Goal: Task Accomplishment & Management: Use online tool/utility

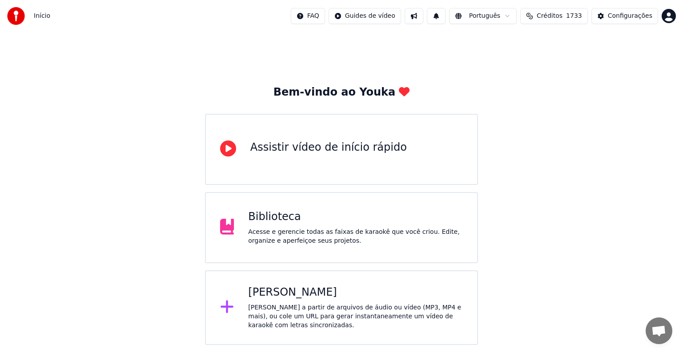
click at [279, 319] on div "[PERSON_NAME] a partir de arquivos de áudio ou vídeo (MP3, MP4 e mais), ou cole…" at bounding box center [355, 316] width 215 height 27
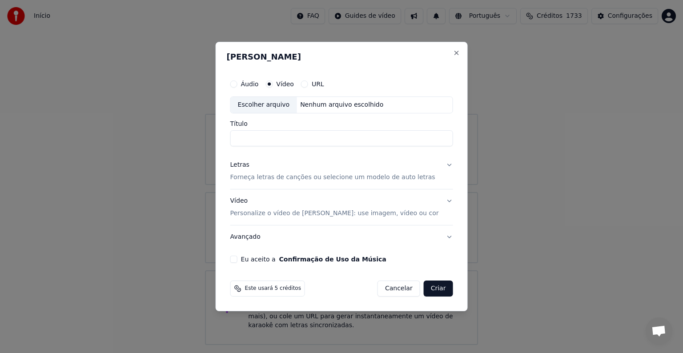
click at [384, 288] on button "Cancelar" at bounding box center [398, 288] width 43 height 16
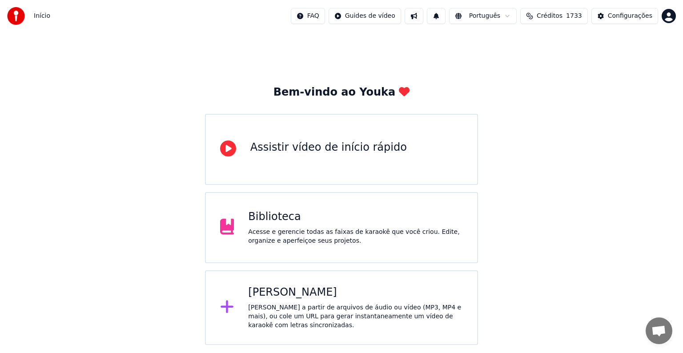
click at [266, 219] on div "Biblioteca" at bounding box center [355, 217] width 215 height 14
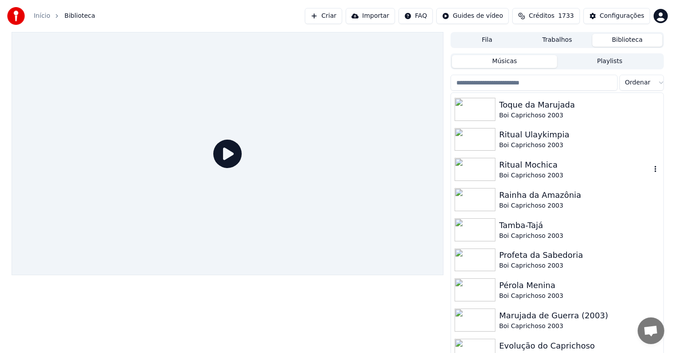
scroll to position [44, 0]
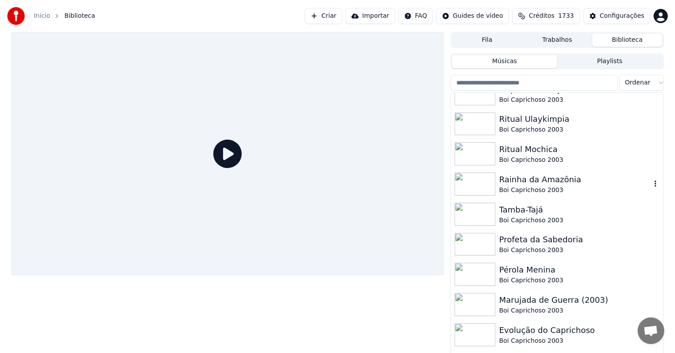
click at [515, 186] on div "Boi Caprichoso 2003" at bounding box center [575, 190] width 152 height 9
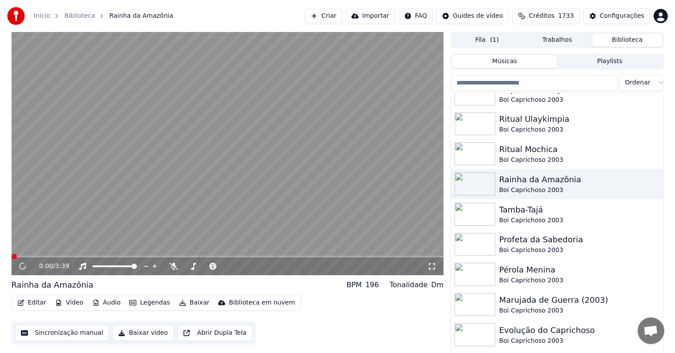
click at [192, 304] on button "Baixar" at bounding box center [195, 302] width 38 height 12
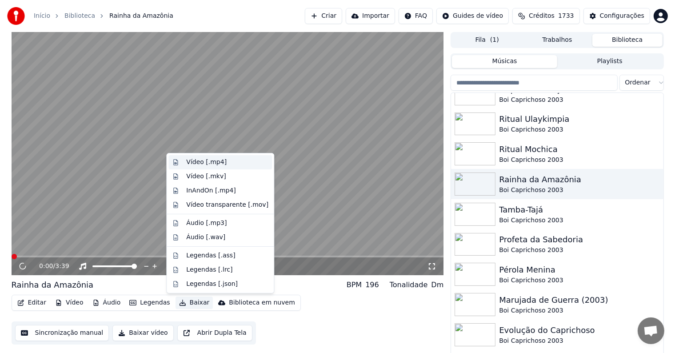
click at [191, 163] on div "Vídeo [.mp4]" at bounding box center [206, 162] width 40 height 9
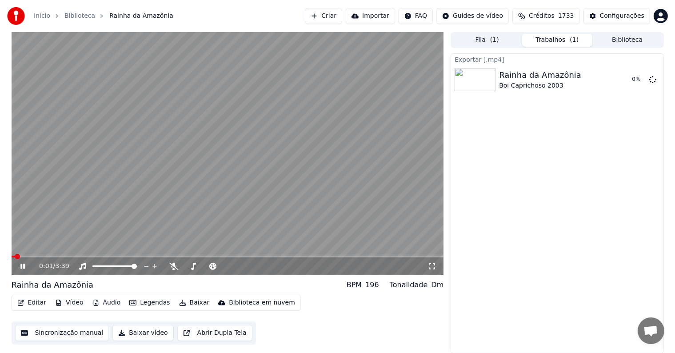
click at [251, 103] on video at bounding box center [228, 153] width 432 height 243
click at [617, 40] on button "Biblioteca" at bounding box center [627, 40] width 70 height 13
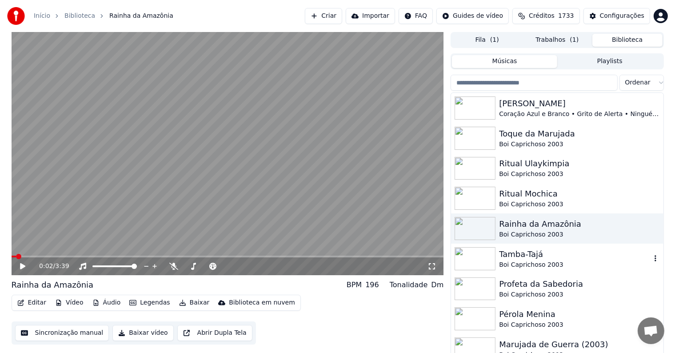
click at [512, 258] on div "Tamba-Tajá" at bounding box center [575, 254] width 152 height 12
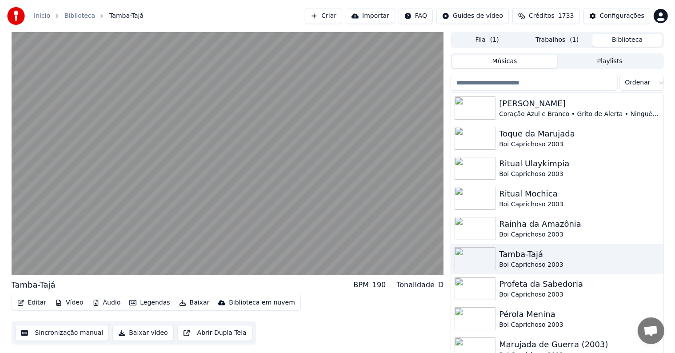
click at [190, 304] on button "Baixar" at bounding box center [195, 302] width 38 height 12
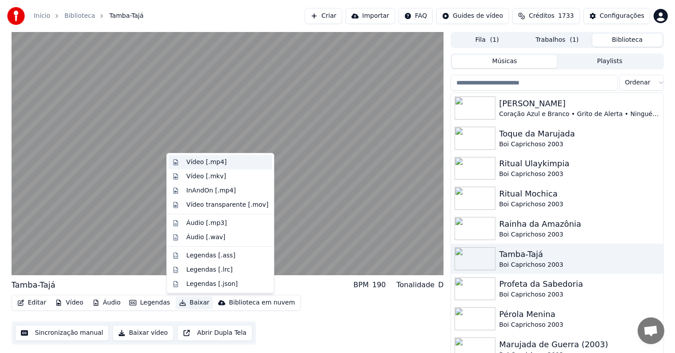
click at [203, 162] on div "Vídeo [.mp4]" at bounding box center [206, 162] width 40 height 9
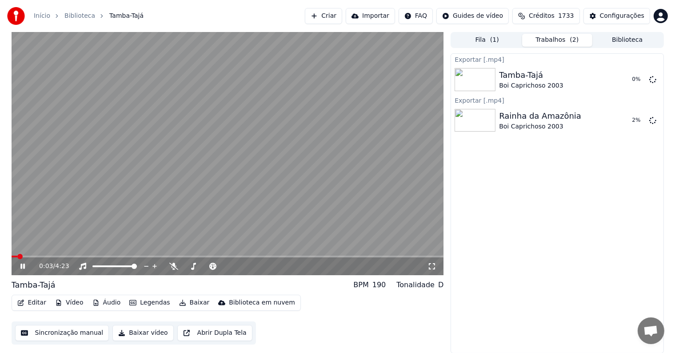
click at [232, 192] on video at bounding box center [228, 153] width 432 height 243
click at [634, 40] on button "Biblioteca" at bounding box center [627, 40] width 70 height 13
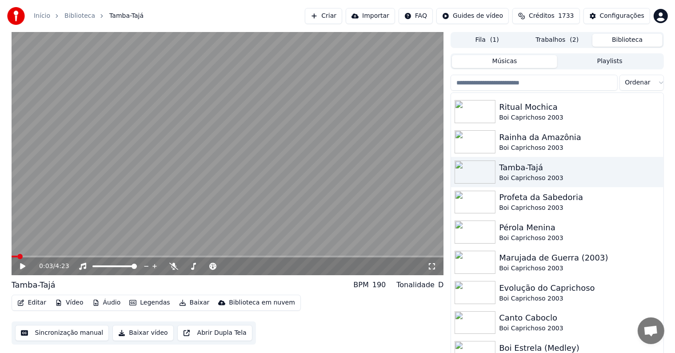
scroll to position [89, 0]
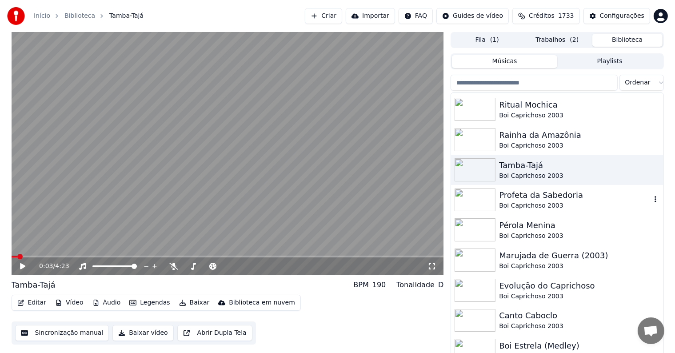
click at [512, 194] on div "Profeta da Sabedoria" at bounding box center [575, 195] width 152 height 12
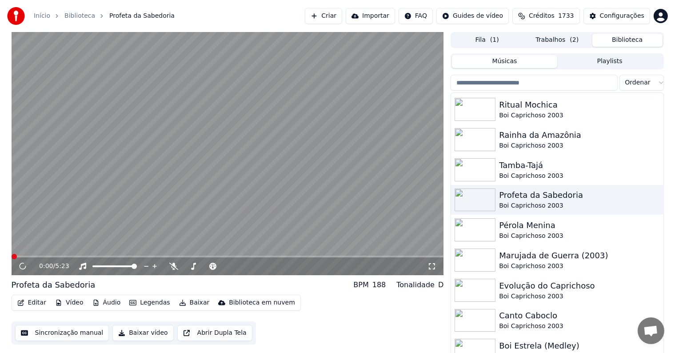
click at [192, 303] on button "Baixar" at bounding box center [195, 302] width 38 height 12
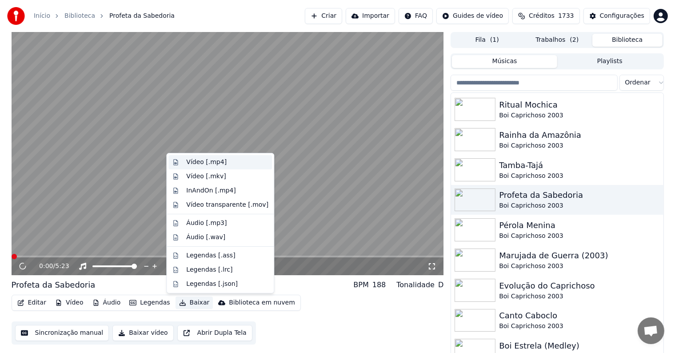
click at [193, 163] on div "Vídeo [.mp4]" at bounding box center [206, 162] width 40 height 9
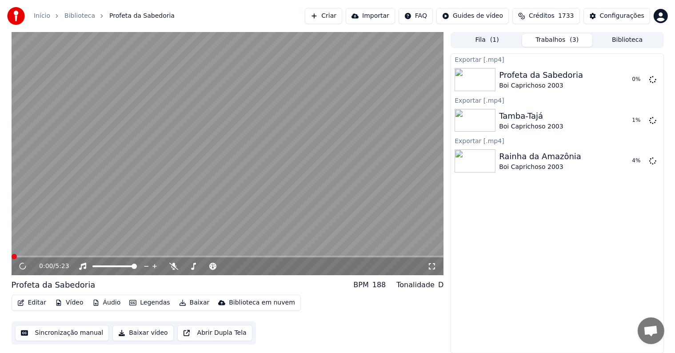
click at [633, 39] on button "Biblioteca" at bounding box center [627, 40] width 70 height 13
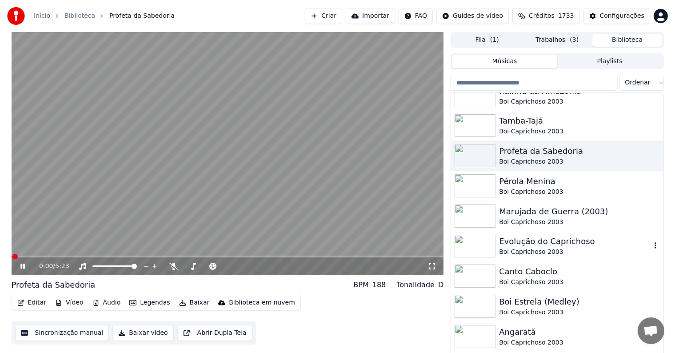
scroll to position [178, 0]
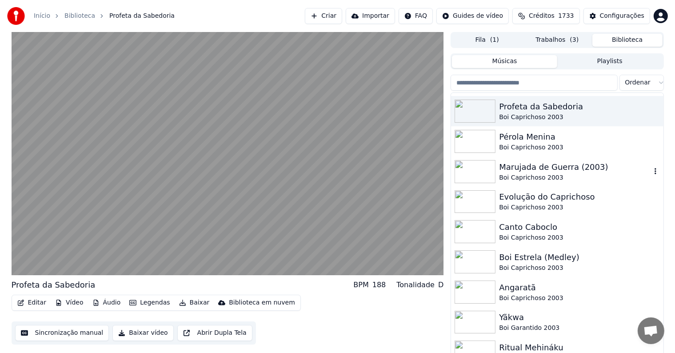
click at [338, 185] on video at bounding box center [228, 153] width 432 height 243
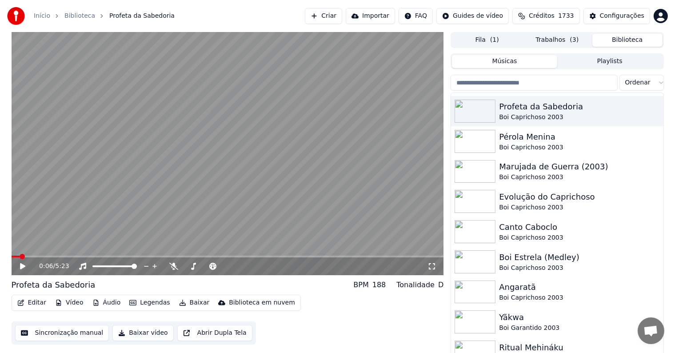
click at [491, 39] on span "( 1 )" at bounding box center [494, 40] width 9 height 9
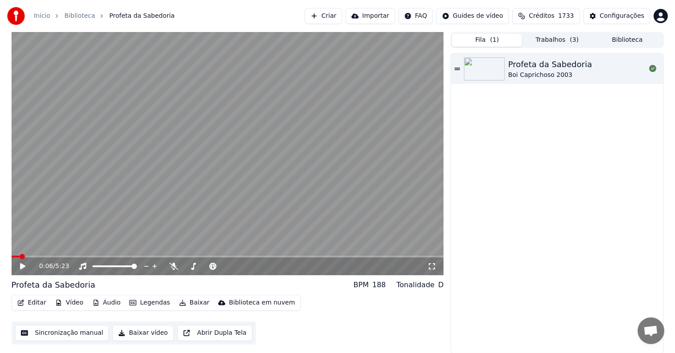
click at [543, 40] on button "Trabalhos ( 3 )" at bounding box center [557, 40] width 70 height 13
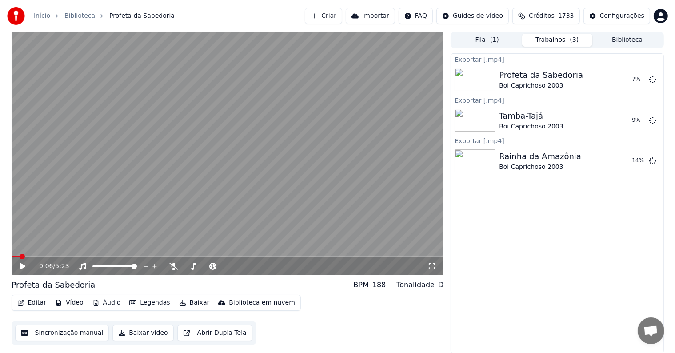
click at [617, 37] on button "Biblioteca" at bounding box center [627, 40] width 70 height 13
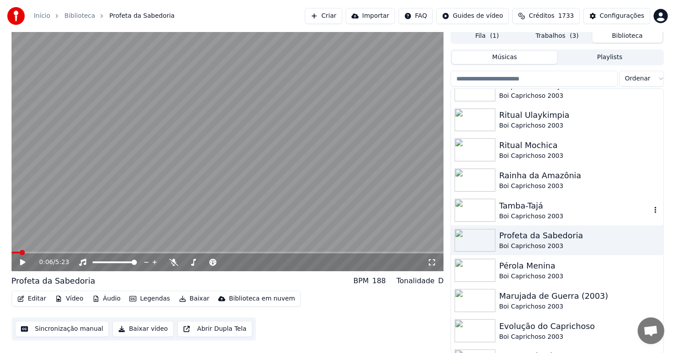
scroll to position [89, 0]
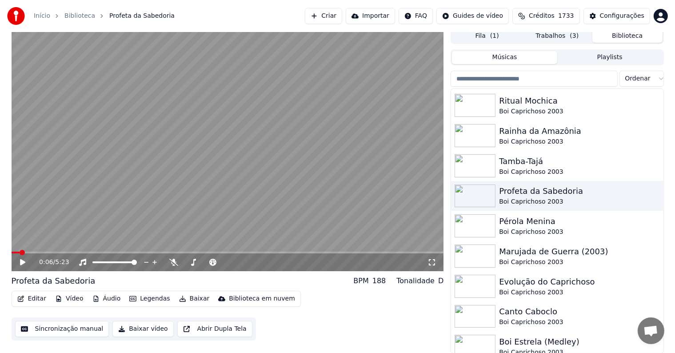
click at [545, 39] on button "Trabalhos ( 3 )" at bounding box center [557, 36] width 70 height 13
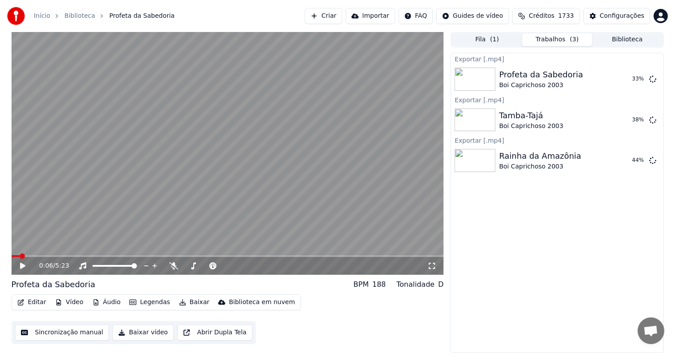
scroll to position [0, 0]
click at [623, 39] on button "Biblioteca" at bounding box center [627, 40] width 70 height 13
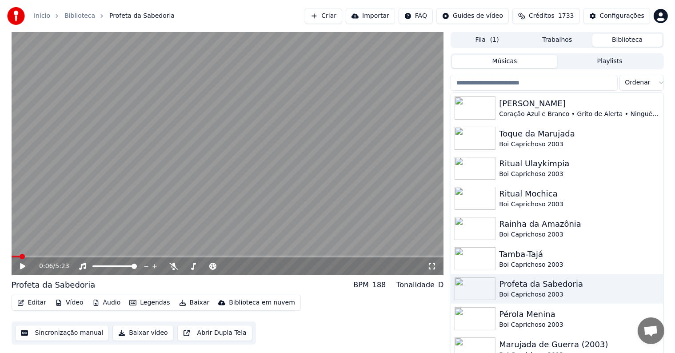
click at [623, 39] on button "Biblioteca" at bounding box center [627, 40] width 70 height 13
click at [542, 38] on button "Trabalhos" at bounding box center [557, 40] width 70 height 13
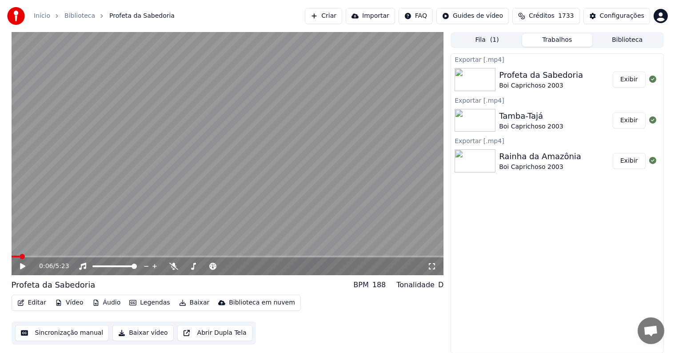
click at [643, 35] on button "Biblioteca" at bounding box center [627, 40] width 70 height 13
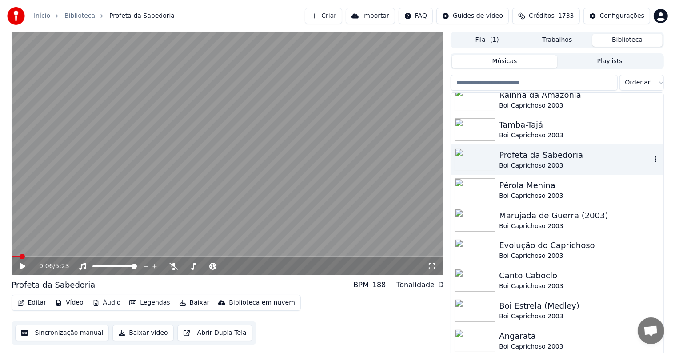
scroll to position [133, 0]
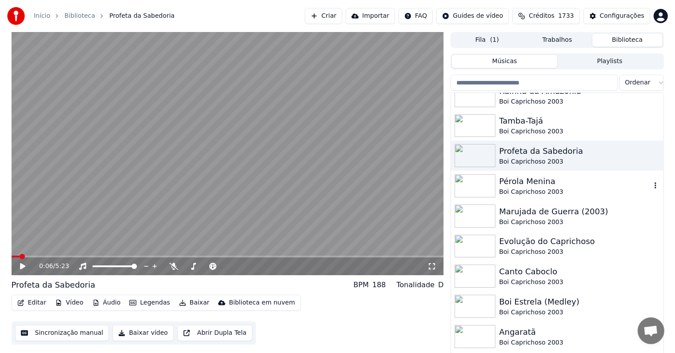
click at [535, 183] on div "Pérola Menina" at bounding box center [575, 181] width 152 height 12
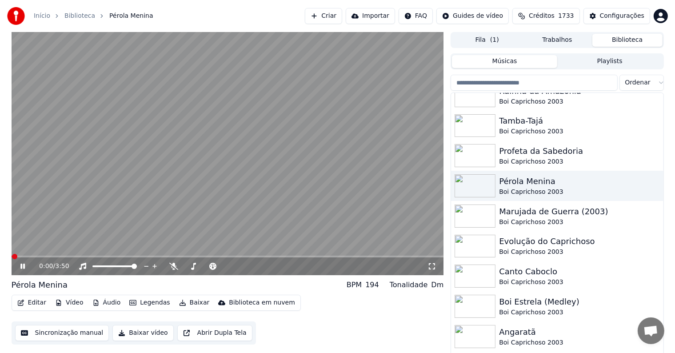
click at [187, 301] on button "Baixar" at bounding box center [195, 302] width 38 height 12
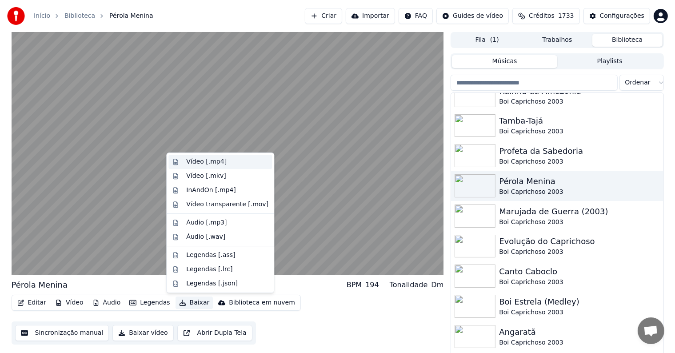
click at [191, 158] on div "Vídeo [.mp4]" at bounding box center [206, 161] width 40 height 9
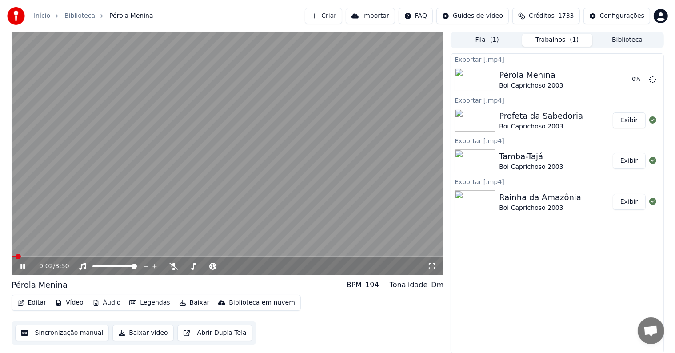
click at [610, 36] on button "Biblioteca" at bounding box center [627, 40] width 70 height 13
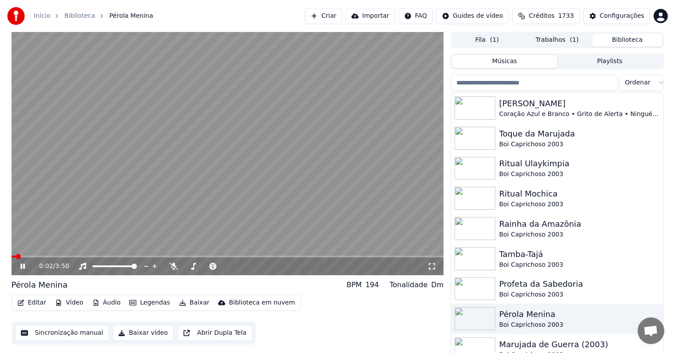
click at [298, 117] on video at bounding box center [228, 153] width 432 height 243
click at [515, 345] on div "Marujada de Guerra (2003)" at bounding box center [575, 344] width 152 height 12
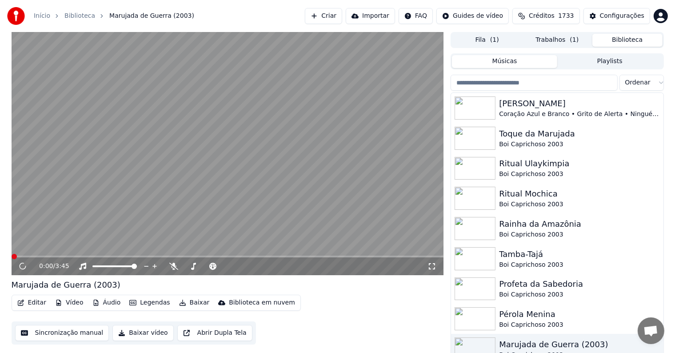
click at [190, 304] on button "Baixar" at bounding box center [195, 302] width 38 height 12
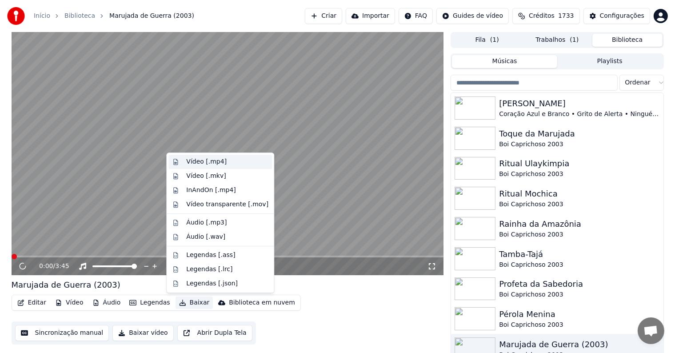
click at [205, 164] on div "Vídeo [.mp4]" at bounding box center [206, 161] width 40 height 9
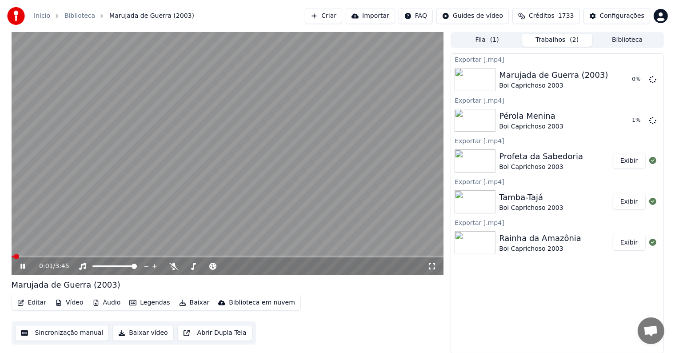
click at [631, 43] on button "Biblioteca" at bounding box center [627, 40] width 70 height 13
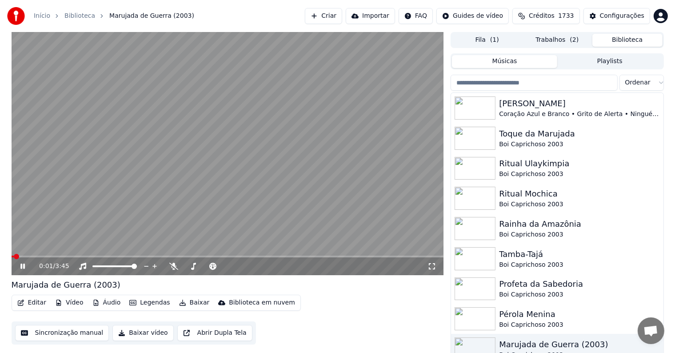
click at [280, 156] on video at bounding box center [228, 153] width 432 height 243
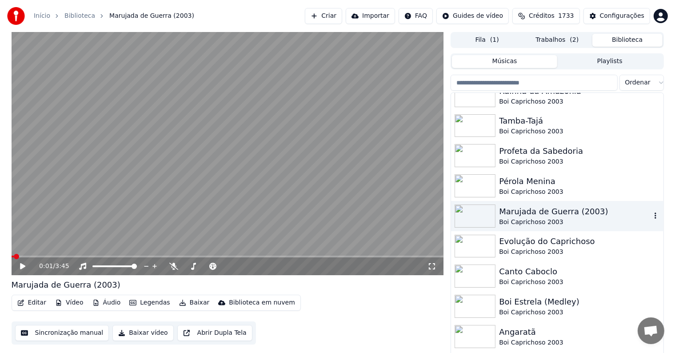
scroll to position [178, 0]
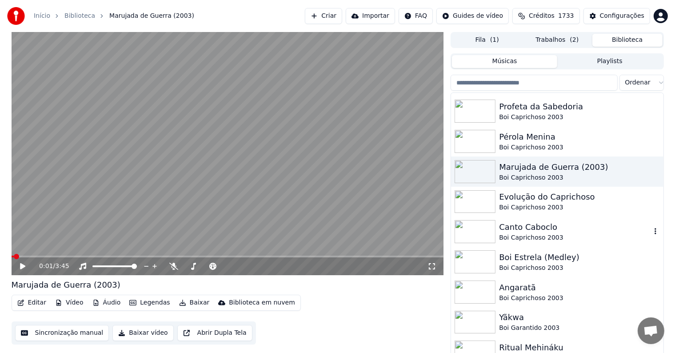
click at [506, 226] on div "Canto Caboclo" at bounding box center [575, 227] width 152 height 12
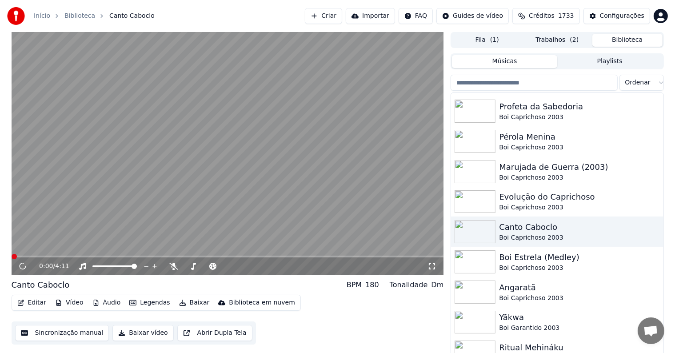
click at [186, 300] on button "Baixar" at bounding box center [195, 302] width 38 height 12
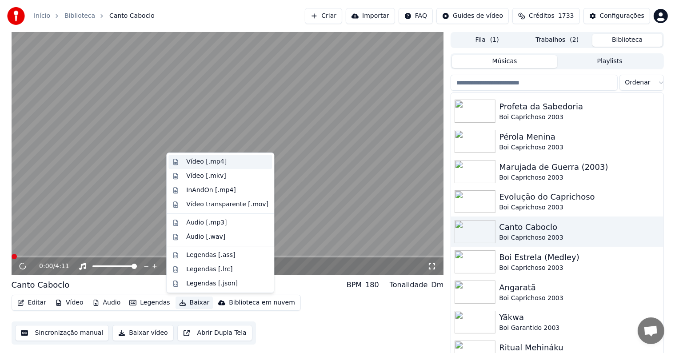
click at [196, 161] on div "Vídeo [.mp4]" at bounding box center [206, 161] width 40 height 9
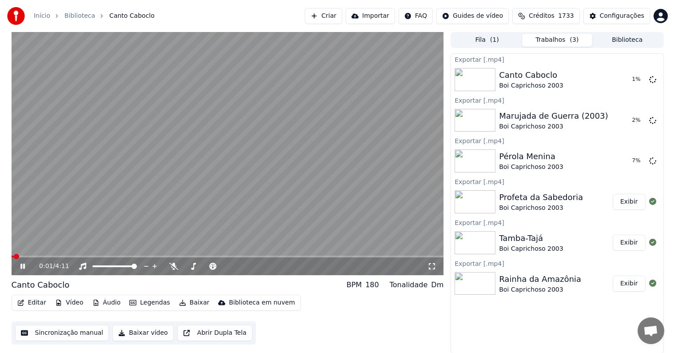
click at [325, 183] on video at bounding box center [228, 153] width 432 height 243
click at [632, 284] on button "Exibir" at bounding box center [629, 284] width 33 height 16
click at [621, 40] on button "Biblioteca" at bounding box center [627, 40] width 70 height 13
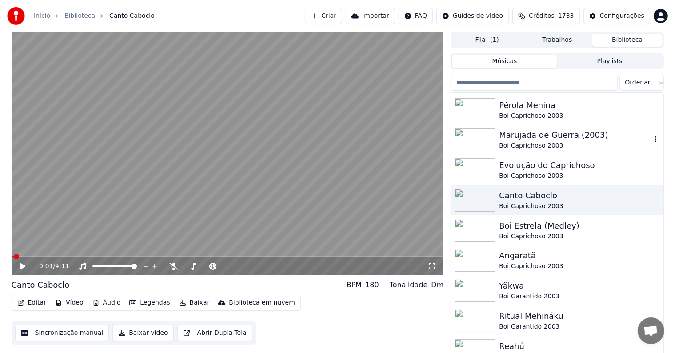
scroll to position [211, 0]
click at [523, 228] on div "Boi Estrela (Medley)" at bounding box center [575, 225] width 152 height 12
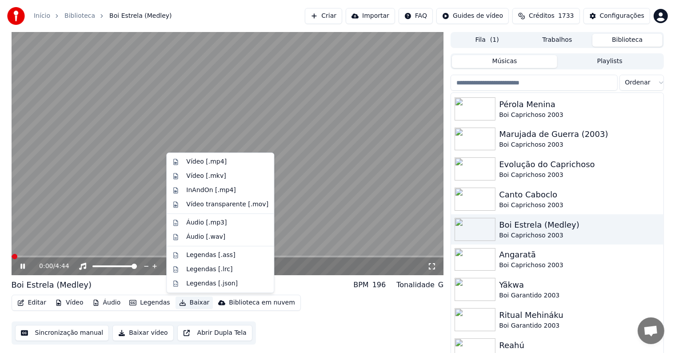
click at [194, 300] on button "Baixar" at bounding box center [195, 302] width 38 height 12
click at [191, 164] on div "Vídeo [.mp4]" at bounding box center [206, 161] width 40 height 9
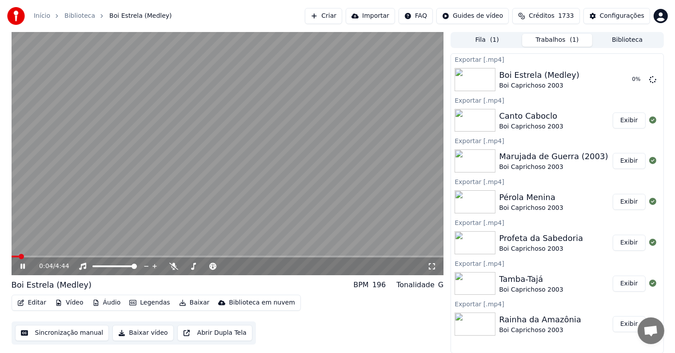
click at [200, 172] on video at bounding box center [228, 153] width 432 height 243
click at [607, 39] on button "Biblioteca" at bounding box center [627, 40] width 70 height 13
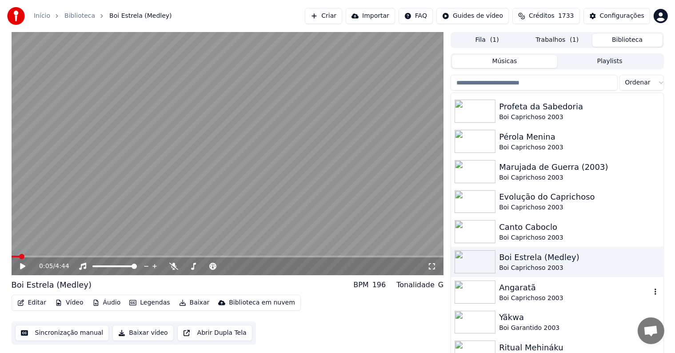
scroll to position [178, 0]
click at [516, 292] on div "Angaratã" at bounding box center [575, 287] width 152 height 12
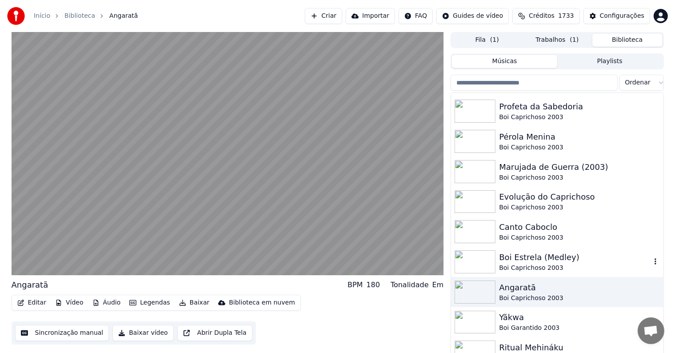
click at [524, 257] on div "Boi Estrela (Medley)" at bounding box center [575, 257] width 152 height 12
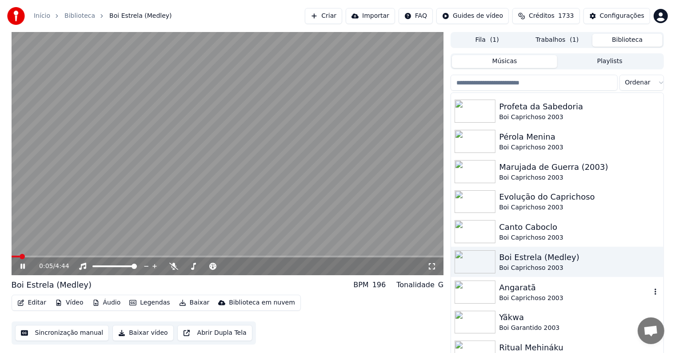
click at [512, 285] on div "Angaratã" at bounding box center [575, 287] width 152 height 12
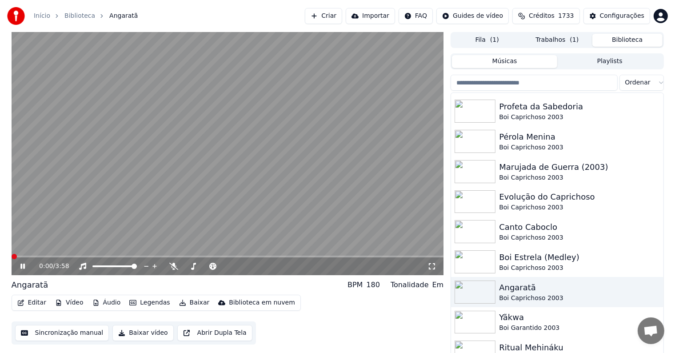
click at [335, 212] on video at bounding box center [228, 153] width 432 height 243
click at [554, 40] on button "Trabalhos ( 1 )" at bounding box center [557, 40] width 70 height 13
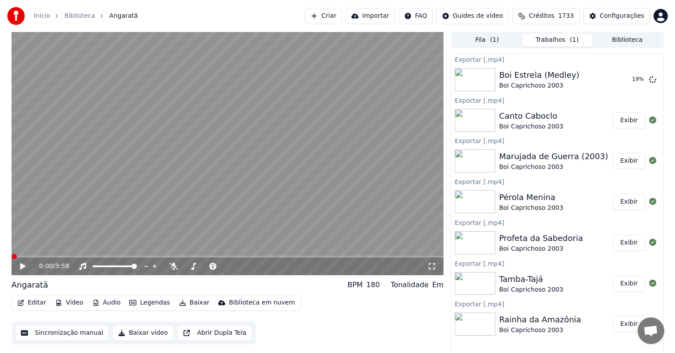
click at [626, 119] on button "Exibir" at bounding box center [629, 120] width 33 height 16
click at [634, 121] on button "Exibir" at bounding box center [629, 120] width 33 height 16
click at [625, 78] on button "Exibir" at bounding box center [629, 80] width 33 height 16
click at [625, 120] on button "Exibir" at bounding box center [629, 120] width 33 height 16
click at [629, 160] on button "Exibir" at bounding box center [629, 161] width 33 height 16
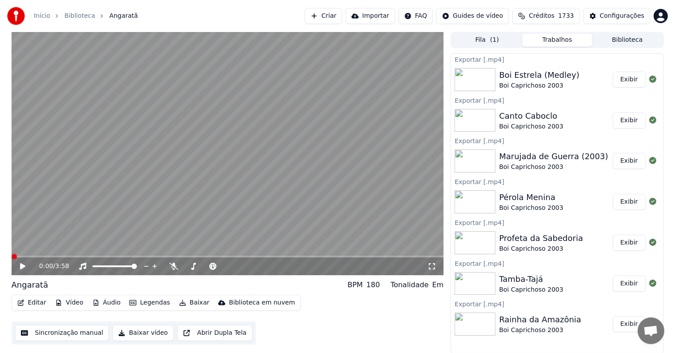
click at [632, 201] on button "Exibir" at bounding box center [629, 202] width 33 height 16
click at [629, 237] on button "Exibir" at bounding box center [629, 243] width 33 height 16
click at [609, 39] on button "Biblioteca" at bounding box center [627, 40] width 70 height 13
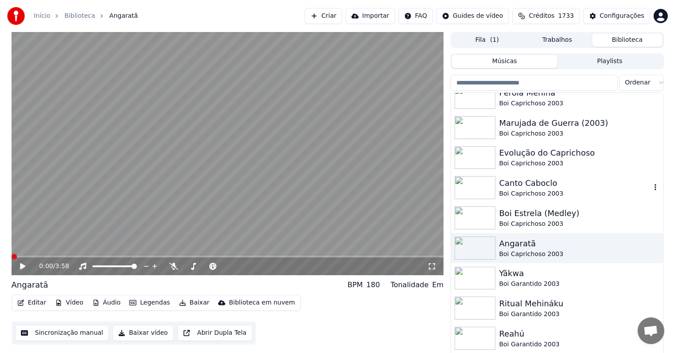
scroll to position [222, 0]
click at [523, 252] on div "Boi Caprichoso 2003" at bounding box center [575, 254] width 152 height 9
click at [514, 246] on div "Angaratã" at bounding box center [575, 243] width 152 height 12
click at [125, 191] on video at bounding box center [228, 153] width 432 height 243
click at [136, 183] on video at bounding box center [228, 153] width 432 height 243
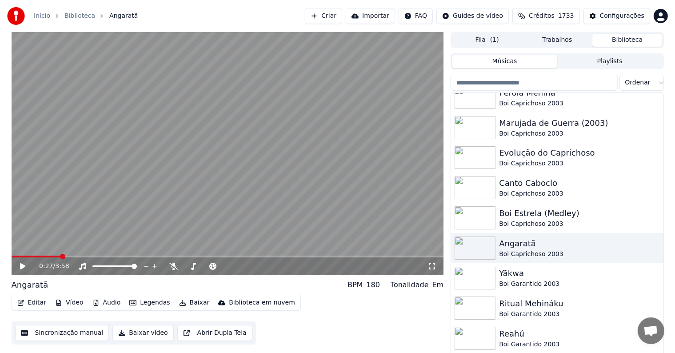
click at [73, 332] on button "Sincronização manual" at bounding box center [62, 333] width 94 height 16
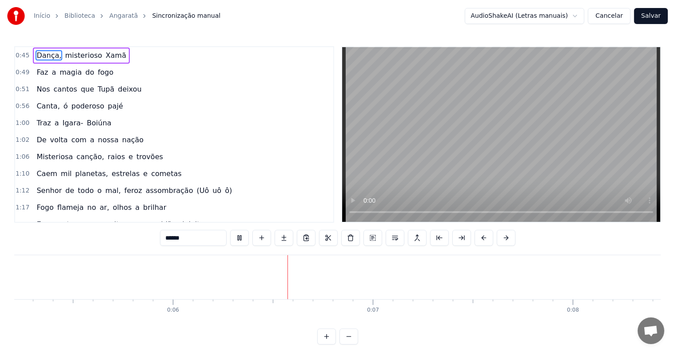
scroll to position [0, 1147]
click at [385, 274] on div at bounding box center [385, 277] width 0 height 44
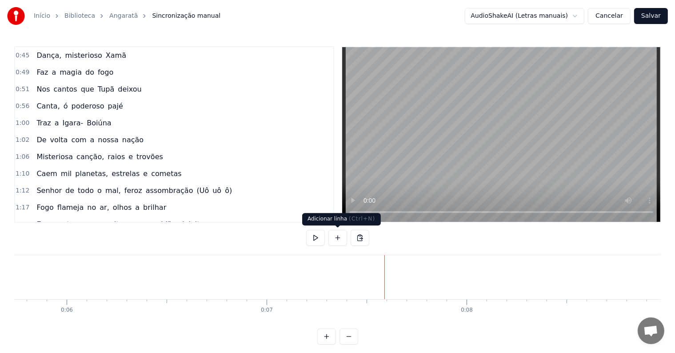
click at [334, 239] on button at bounding box center [337, 238] width 19 height 16
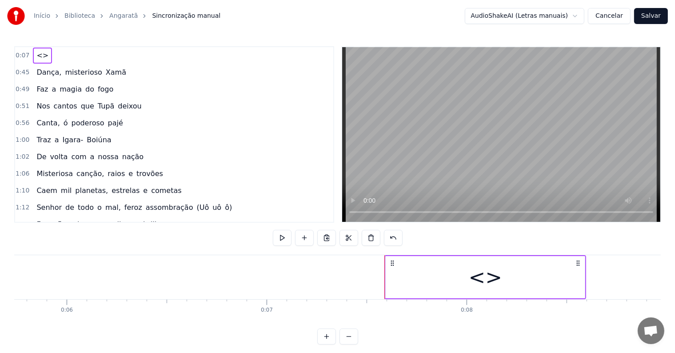
click at [396, 288] on div "<>" at bounding box center [485, 277] width 199 height 42
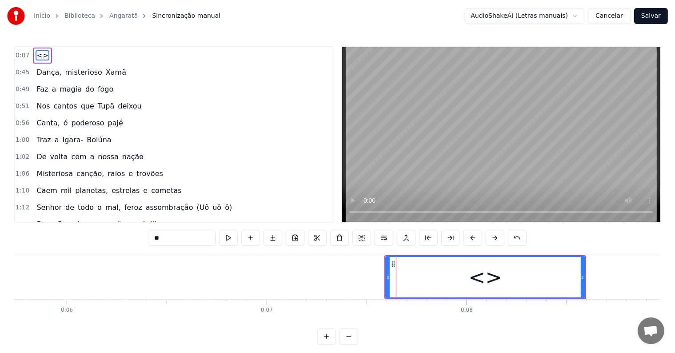
drag, startPoint x: 208, startPoint y: 236, endPoint x: 121, endPoint y: 236, distance: 86.7
click at [121, 236] on div "0:07 <> 0:45 Dança, misterioso Xamã 0:49 Faz a magia do fogo 0:51 Nos cantos qu…" at bounding box center [337, 195] width 647 height 298
paste input "**********"
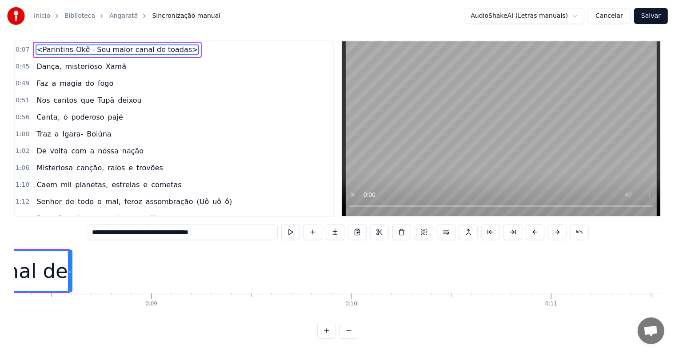
scroll to position [0, 1663]
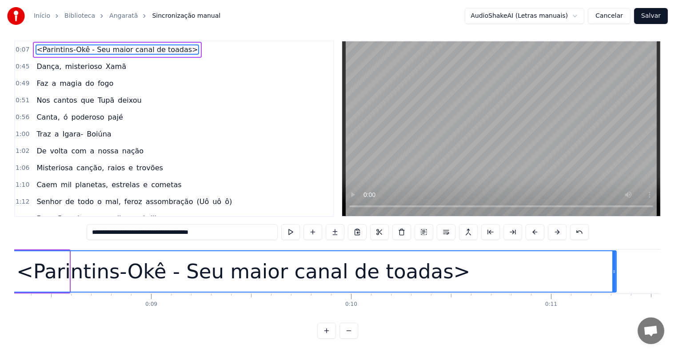
drag, startPoint x: 68, startPoint y: 262, endPoint x: 619, endPoint y: 256, distance: 550.2
click at [616, 257] on div at bounding box center [614, 271] width 4 height 40
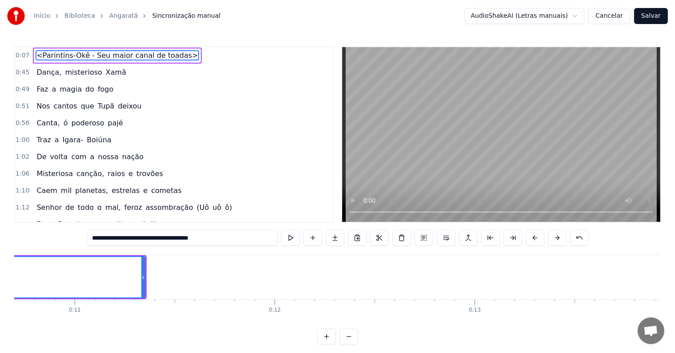
scroll to position [0, 2224]
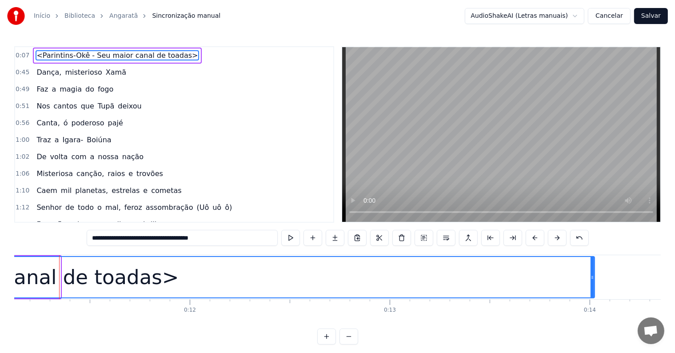
drag, startPoint x: 57, startPoint y: 276, endPoint x: 591, endPoint y: 275, distance: 534.2
click at [591, 275] on icon at bounding box center [593, 277] width 4 height 7
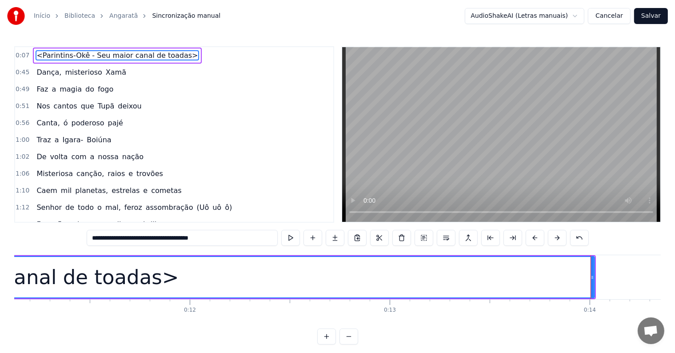
type input "**********"
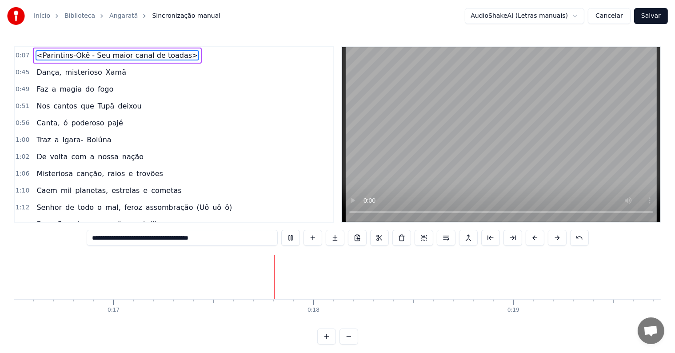
scroll to position [0, 3395]
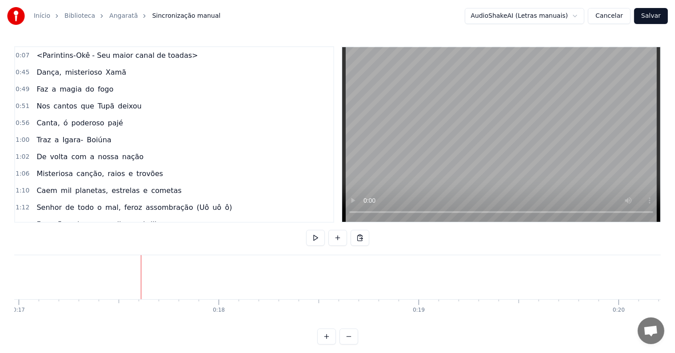
click at [338, 238] on button at bounding box center [337, 238] width 19 height 16
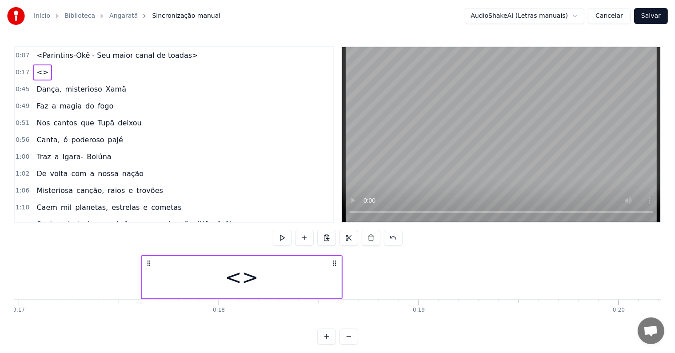
click at [279, 290] on div "<>" at bounding box center [241, 277] width 199 height 42
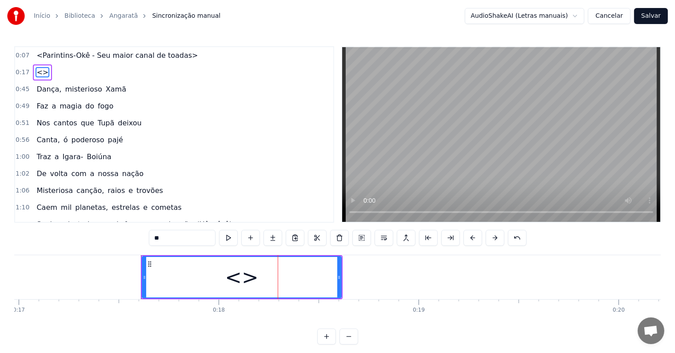
drag, startPoint x: 200, startPoint y: 236, endPoint x: 100, endPoint y: 226, distance: 101.0
click at [100, 226] on div "0:07 <Parintins-Okê - Seu maior canal de toadas> 0:17 <> 0:45 Dança, misterioso…" at bounding box center [337, 195] width 647 height 298
paste input "**********"
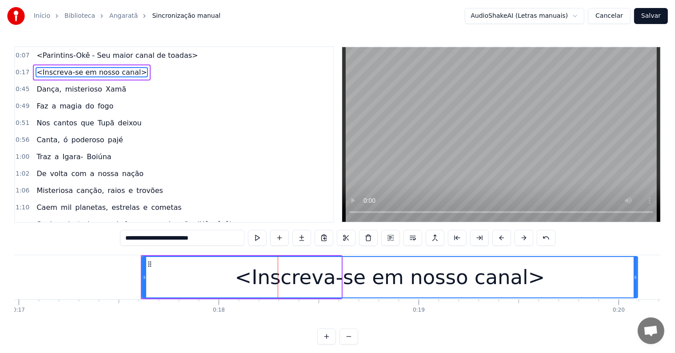
drag, startPoint x: 340, startPoint y: 276, endPoint x: 634, endPoint y: 269, distance: 294.2
click at [634, 269] on div at bounding box center [636, 277] width 4 height 40
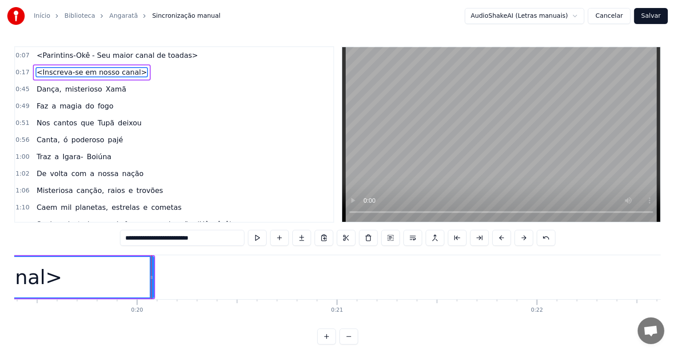
scroll to position [0, 3969]
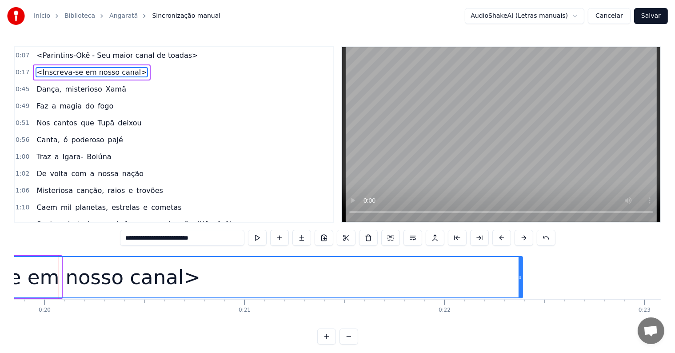
drag, startPoint x: 60, startPoint y: 276, endPoint x: 522, endPoint y: 286, distance: 461.4
click at [522, 286] on div at bounding box center [521, 277] width 4 height 40
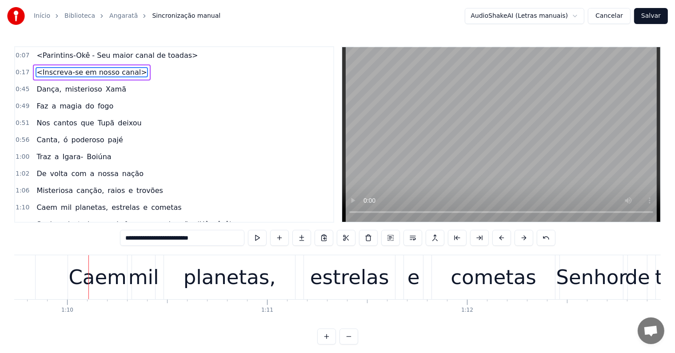
scroll to position [0, 13975]
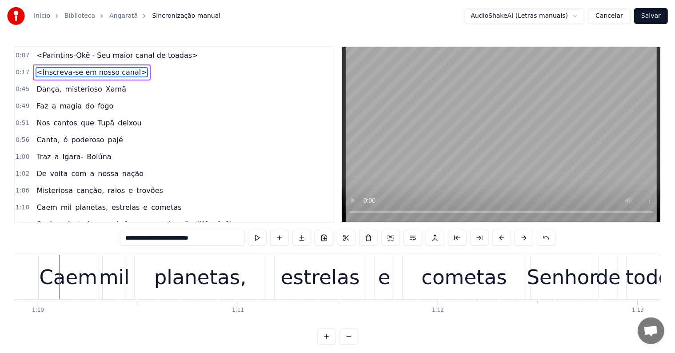
click at [53, 284] on div "Caem" at bounding box center [68, 277] width 58 height 30
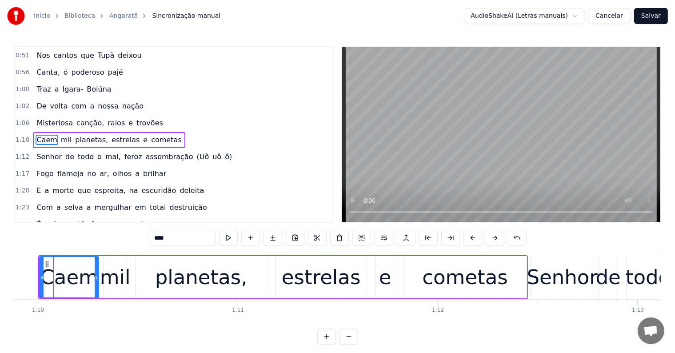
scroll to position [0, 13969]
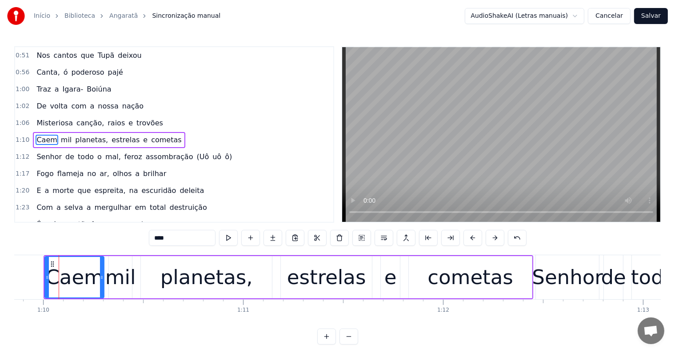
click at [136, 118] on span "trovões" at bounding box center [150, 123] width 28 height 10
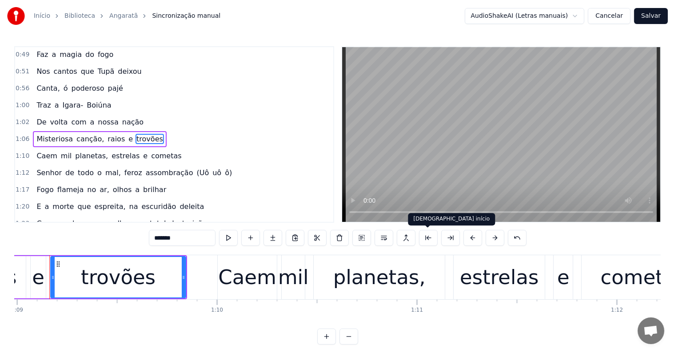
scroll to position [0, 13786]
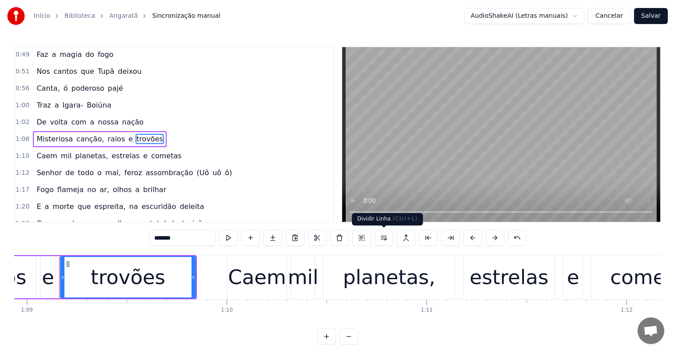
click at [383, 235] on button at bounding box center [384, 238] width 19 height 16
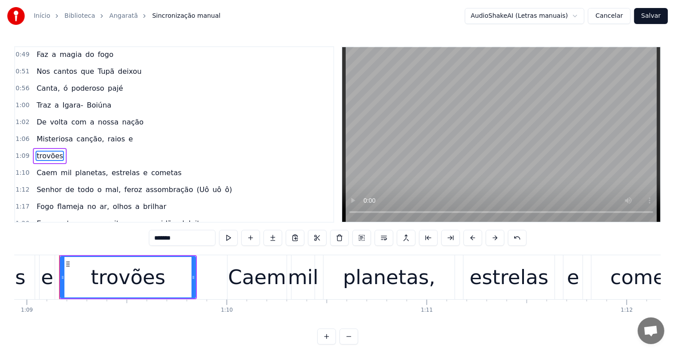
scroll to position [68, 0]
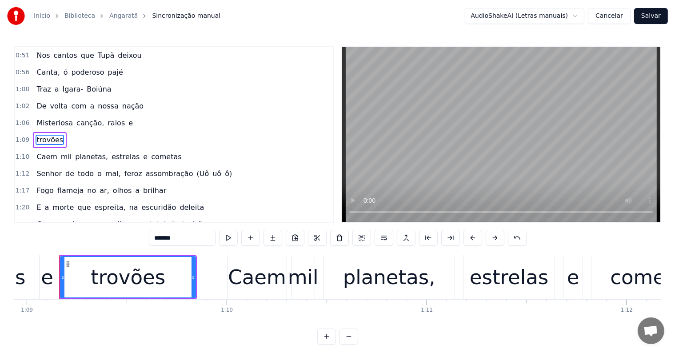
click at [46, 283] on div "e" at bounding box center [47, 277] width 12 height 30
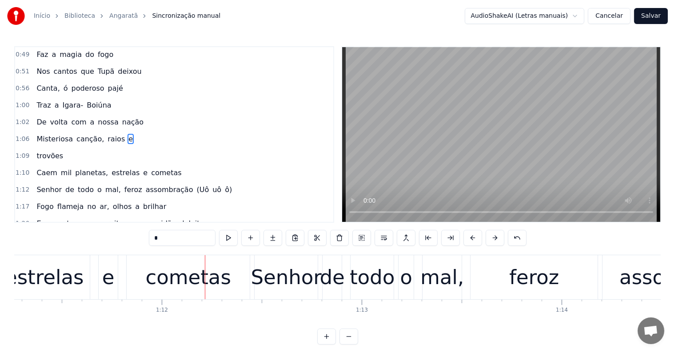
scroll to position [0, 14338]
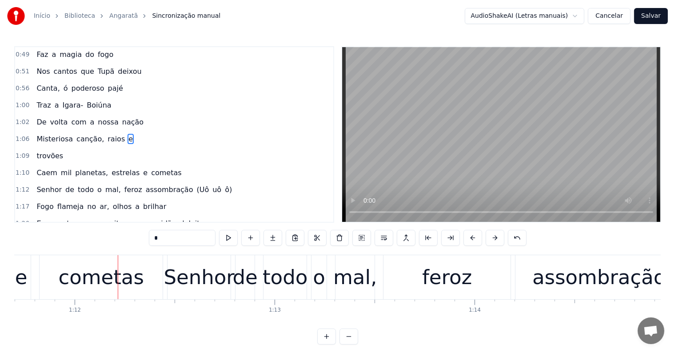
click at [101, 289] on div "cometas" at bounding box center [100, 277] width 85 height 30
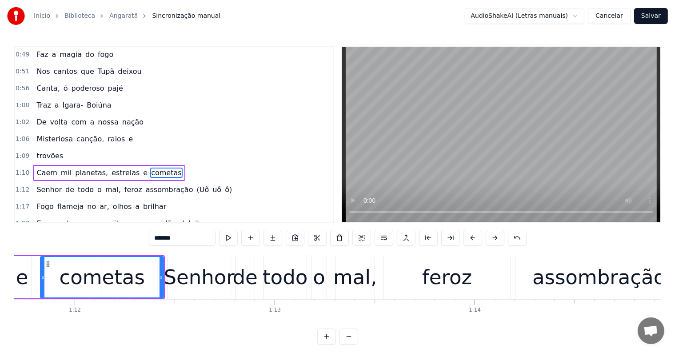
scroll to position [84, 0]
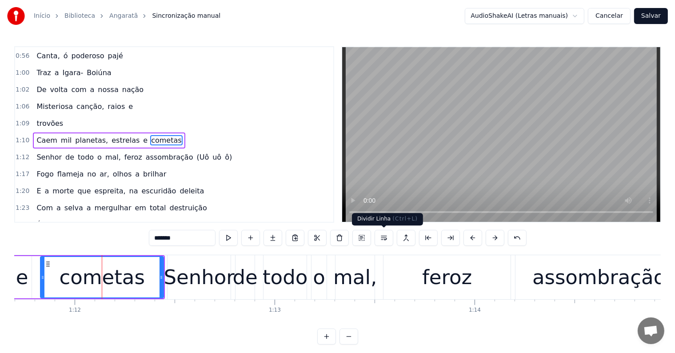
click at [381, 236] on button at bounding box center [384, 238] width 19 height 16
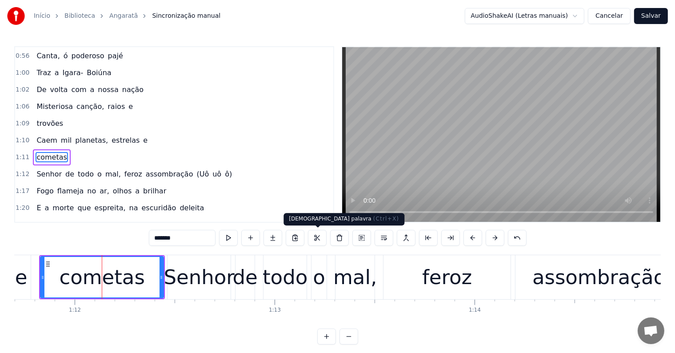
scroll to position [100, 0]
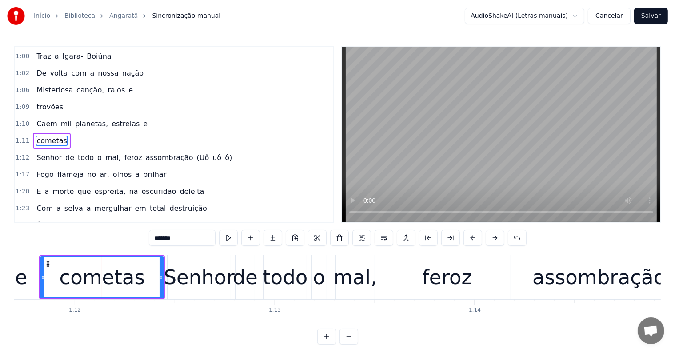
click at [28, 282] on div "e" at bounding box center [21, 277] width 19 height 44
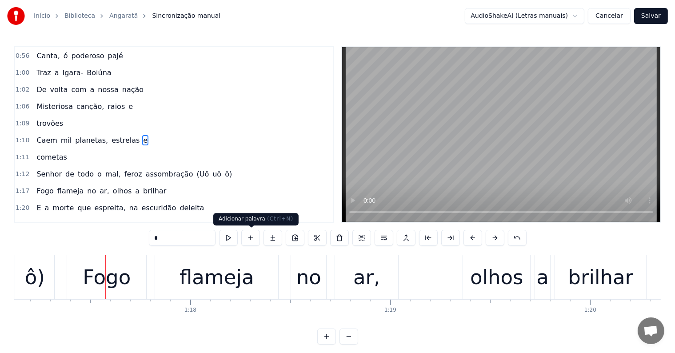
scroll to position [0, 15468]
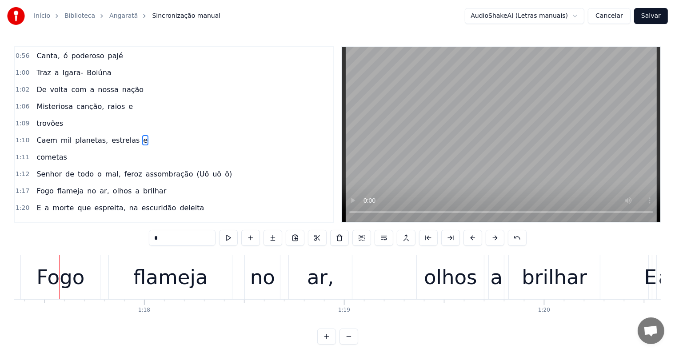
click at [158, 169] on span "assombração" at bounding box center [169, 174] width 49 height 10
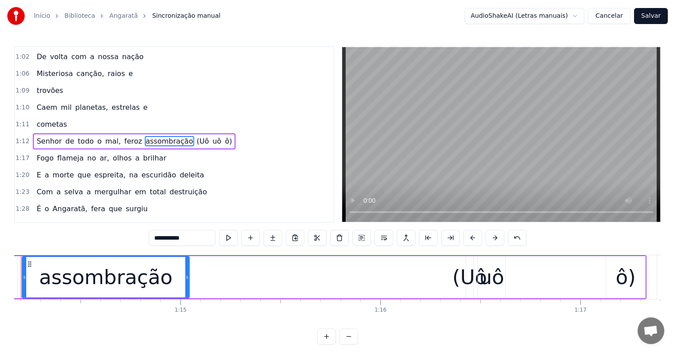
scroll to position [0, 14794]
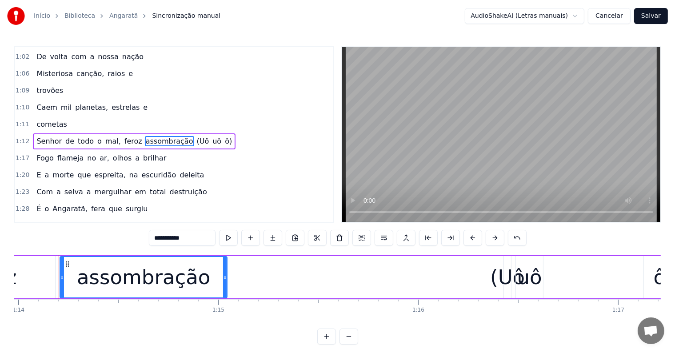
click at [196, 136] on span "(Uô" at bounding box center [203, 141] width 14 height 10
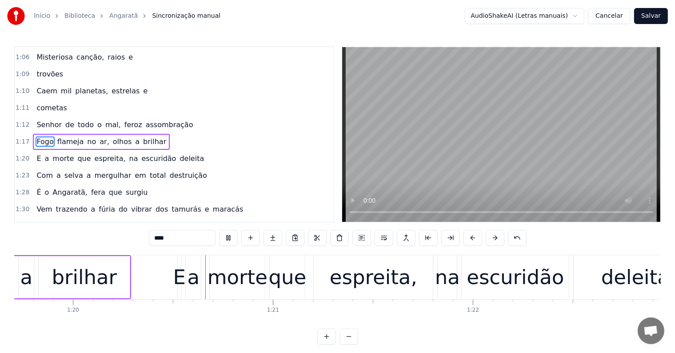
scroll to position [0, 15939]
click at [100, 291] on div "brilhar" at bounding box center [84, 277] width 65 height 30
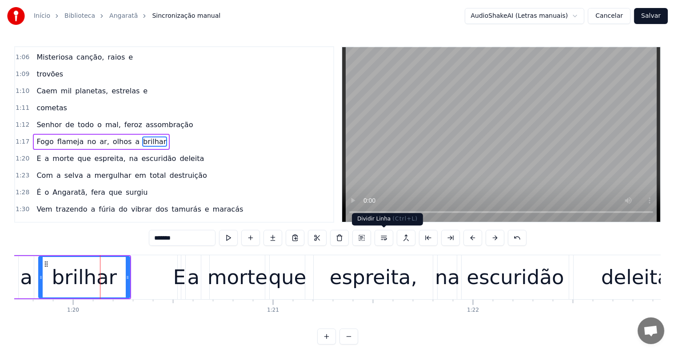
click at [380, 238] on button at bounding box center [384, 238] width 19 height 16
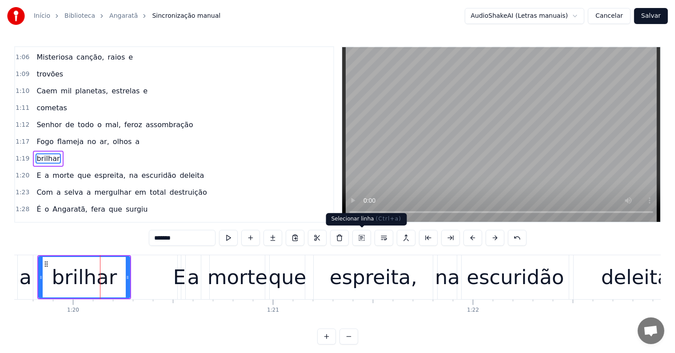
scroll to position [149, 0]
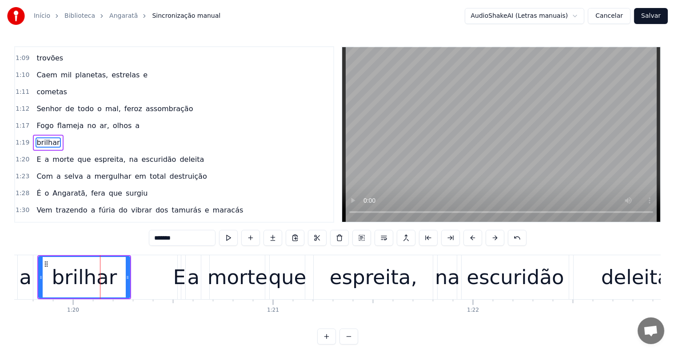
click at [112, 120] on span "olhos" at bounding box center [122, 125] width 21 height 10
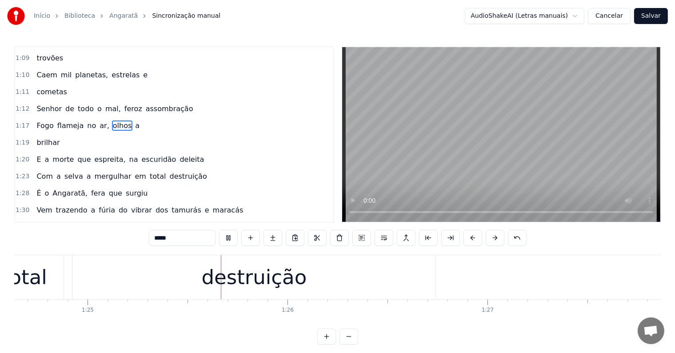
scroll to position [0, 16970]
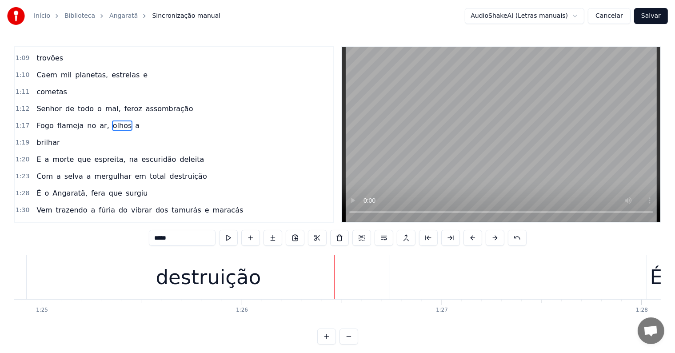
click at [263, 283] on div "destruição" at bounding box center [208, 277] width 363 height 44
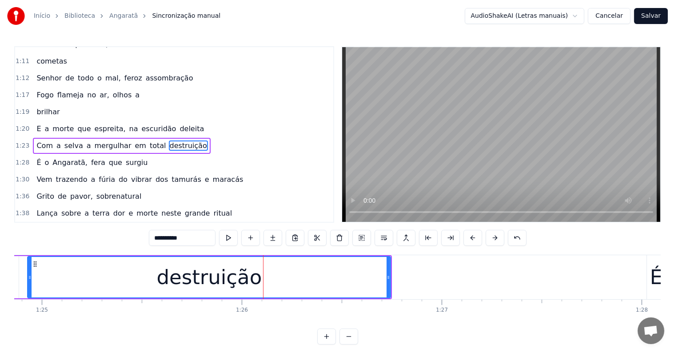
scroll to position [182, 0]
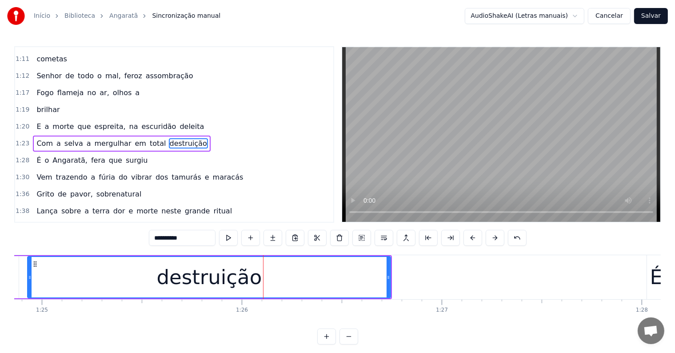
click at [134, 138] on span "em" at bounding box center [140, 143] width 13 height 10
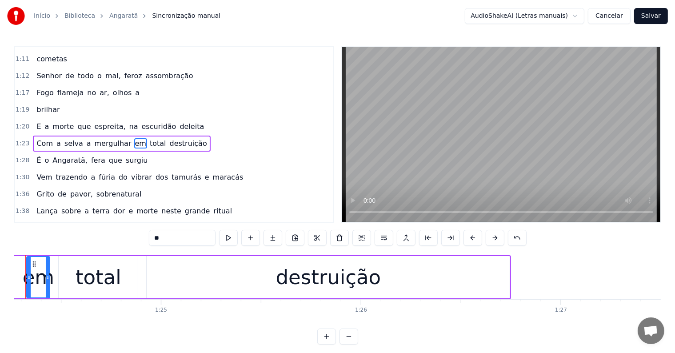
scroll to position [0, 16817]
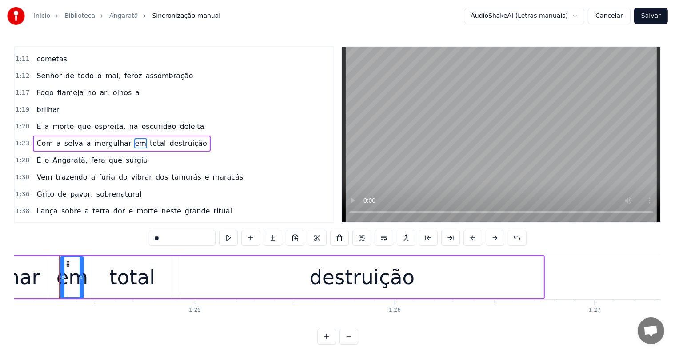
click at [169, 138] on span "destruição" at bounding box center [188, 143] width 39 height 10
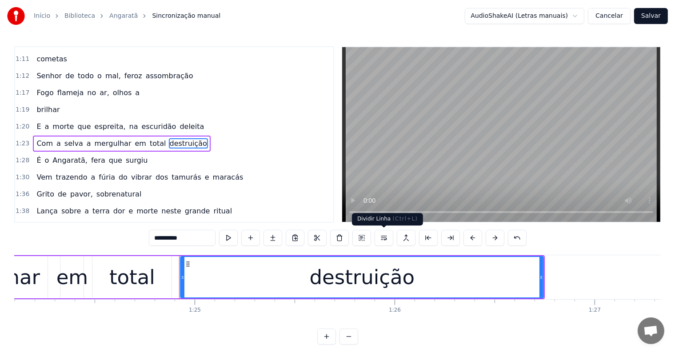
click at [382, 236] on button at bounding box center [384, 238] width 19 height 16
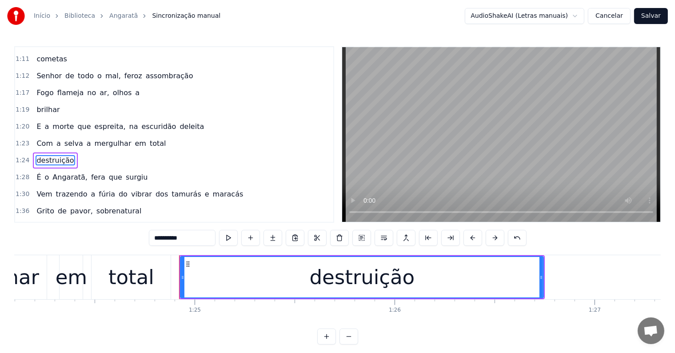
scroll to position [199, 0]
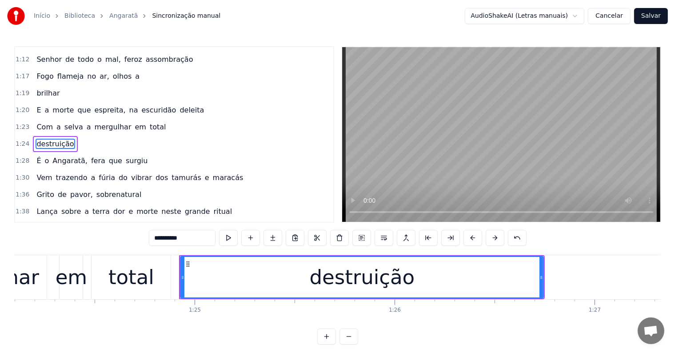
click at [149, 122] on span "total" at bounding box center [158, 127] width 18 height 10
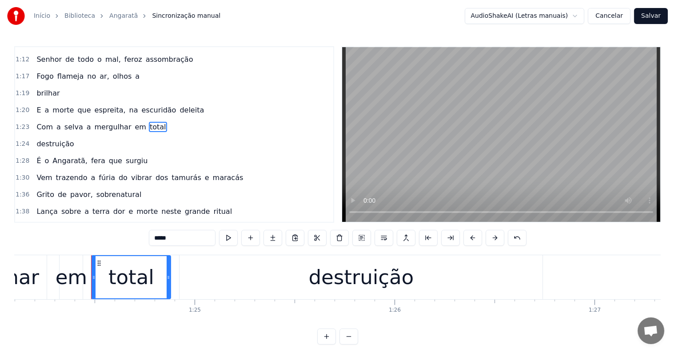
scroll to position [182, 0]
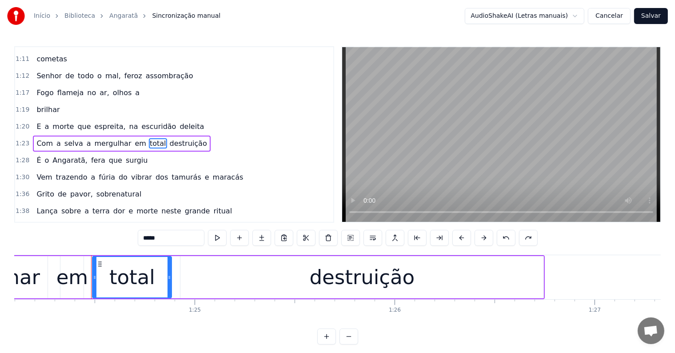
click at [149, 138] on span "total" at bounding box center [158, 143] width 18 height 10
click at [373, 239] on button at bounding box center [373, 238] width 19 height 16
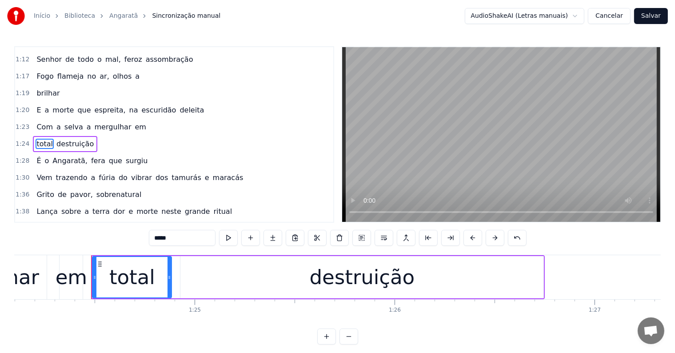
click at [134, 122] on span "em" at bounding box center [140, 127] width 13 height 10
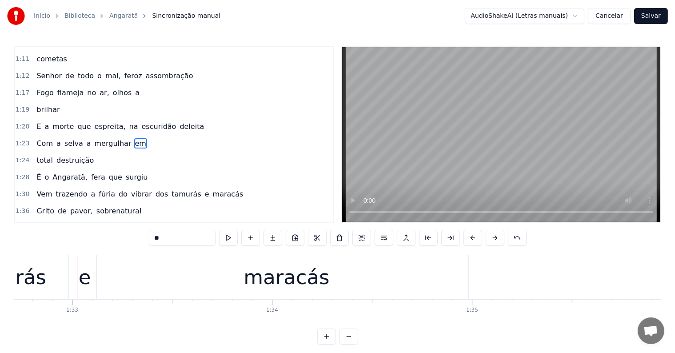
scroll to position [0, 18558]
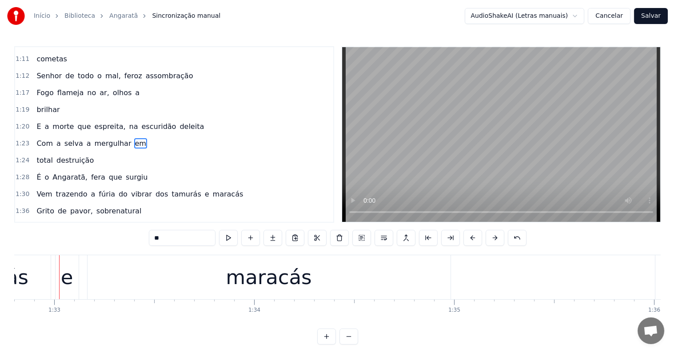
click at [61, 283] on div "e" at bounding box center [67, 277] width 12 height 30
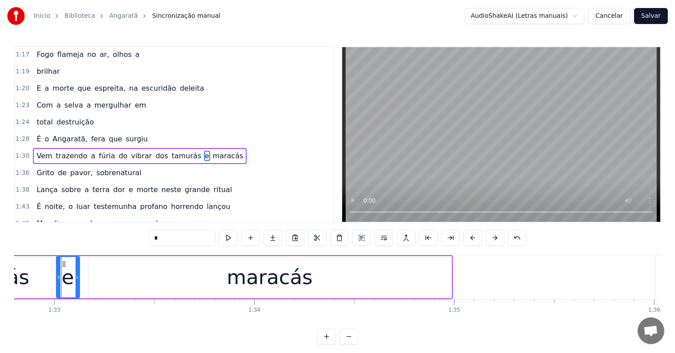
scroll to position [231, 0]
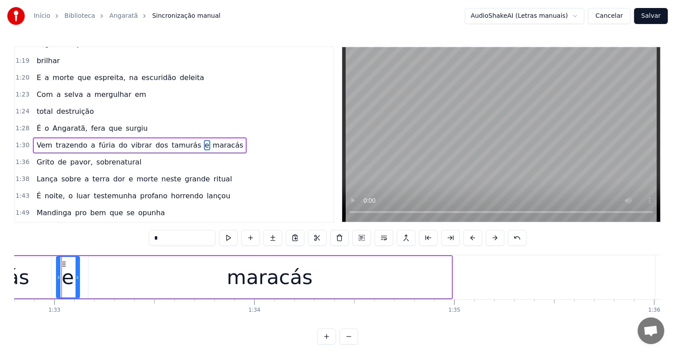
click at [204, 140] on span "e" at bounding box center [207, 145] width 6 height 10
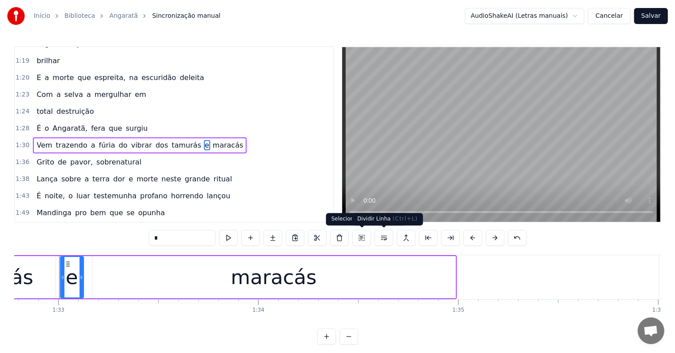
click at [382, 237] on button at bounding box center [384, 238] width 19 height 16
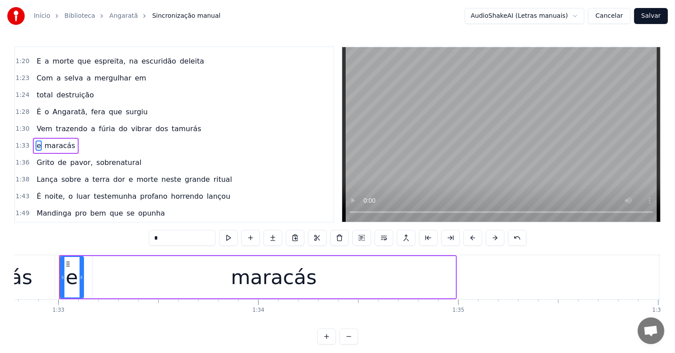
click at [171, 124] on span "tamurás" at bounding box center [187, 129] width 32 height 10
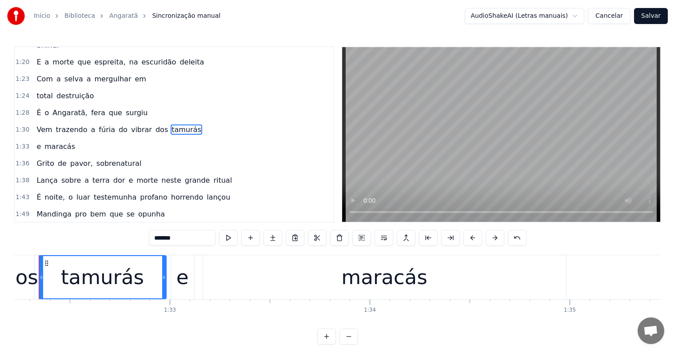
scroll to position [0, 18422]
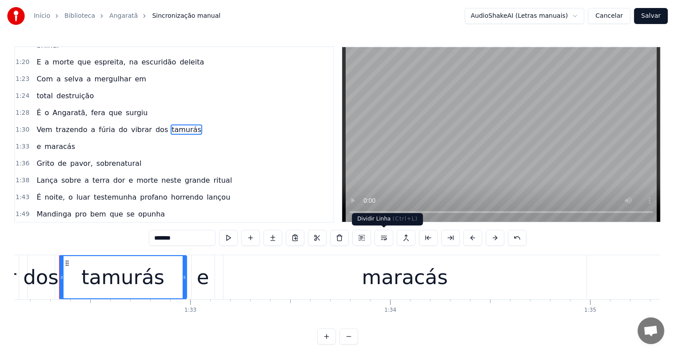
click at [385, 236] on button at bounding box center [384, 238] width 19 height 16
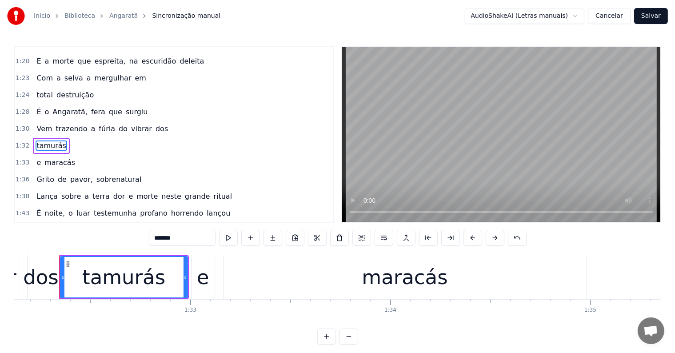
click at [155, 124] on span "dos" at bounding box center [162, 129] width 14 height 10
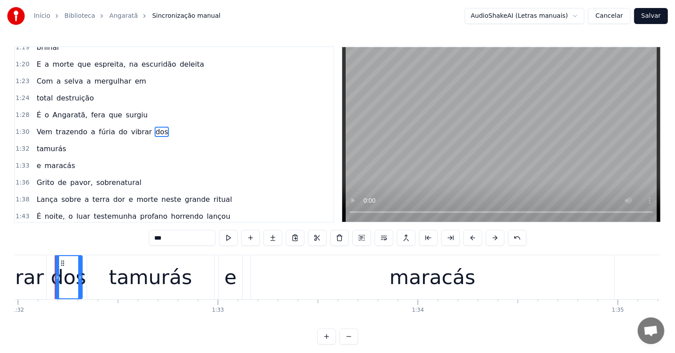
scroll to position [0, 18390]
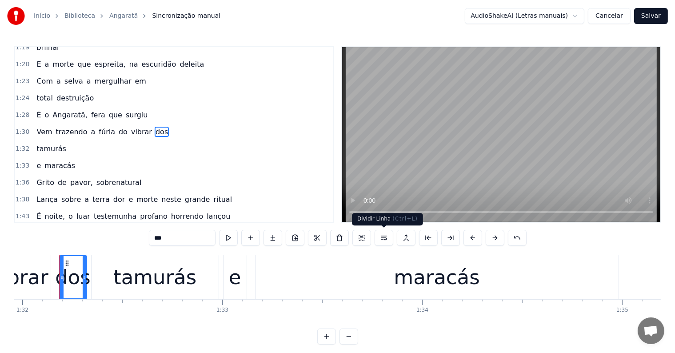
click at [380, 240] on button at bounding box center [384, 238] width 19 height 16
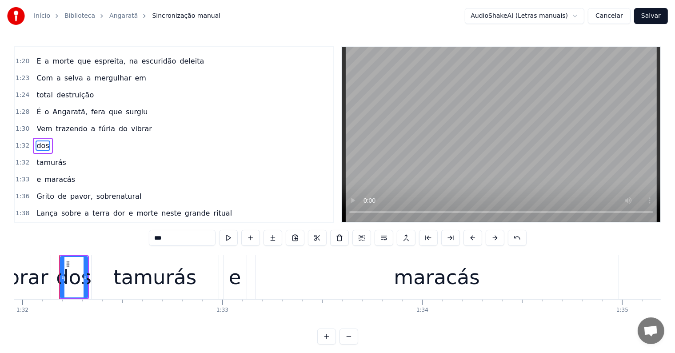
click at [130, 124] on span "vibrar" at bounding box center [141, 129] width 23 height 10
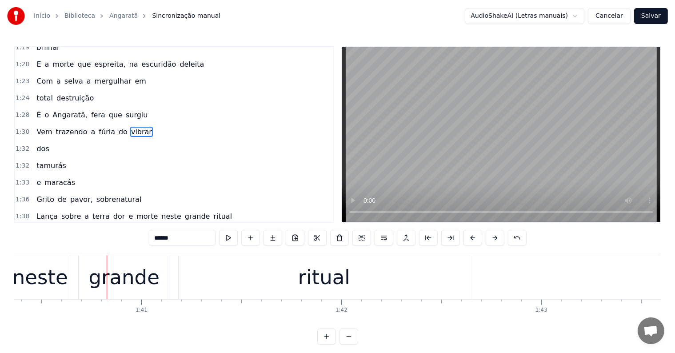
scroll to position [0, 20118]
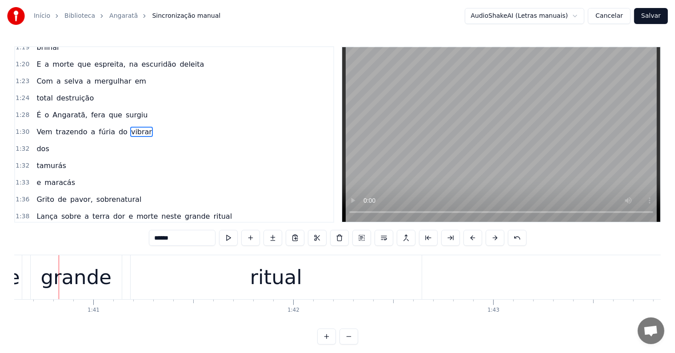
click at [214, 289] on div "ritual" at bounding box center [276, 277] width 291 height 44
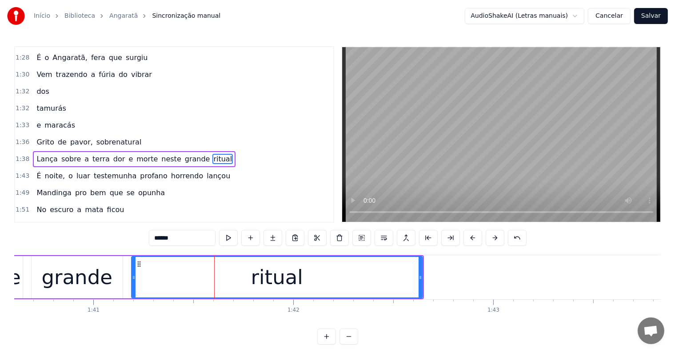
scroll to position [313, 0]
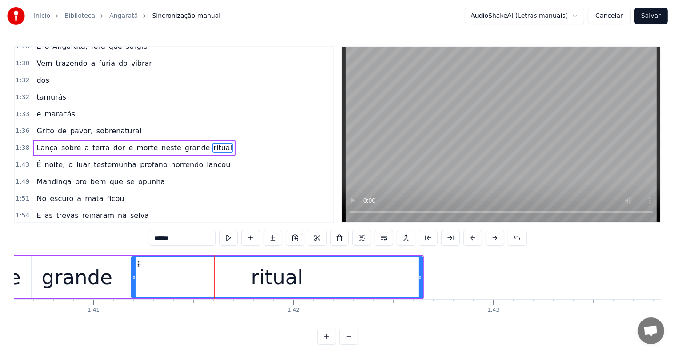
click at [160, 143] on span "neste" at bounding box center [170, 148] width 21 height 10
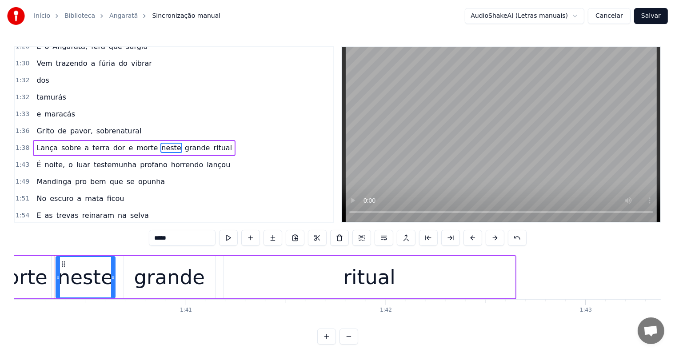
scroll to position [0, 20021]
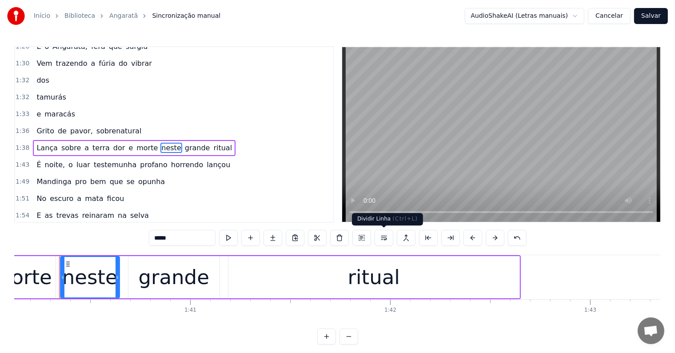
click at [385, 240] on button at bounding box center [384, 238] width 19 height 16
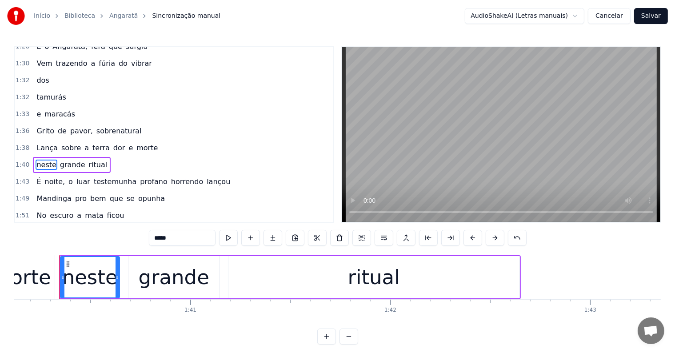
scroll to position [329, 0]
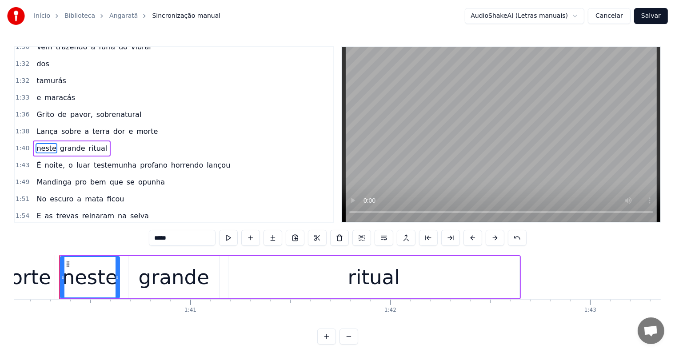
click at [136, 126] on span "morte" at bounding box center [147, 131] width 23 height 10
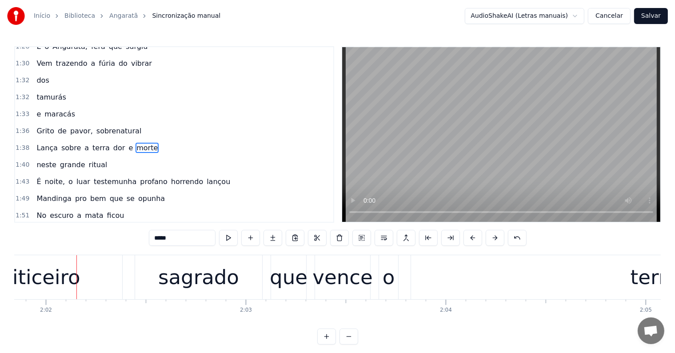
scroll to position [0, 24383]
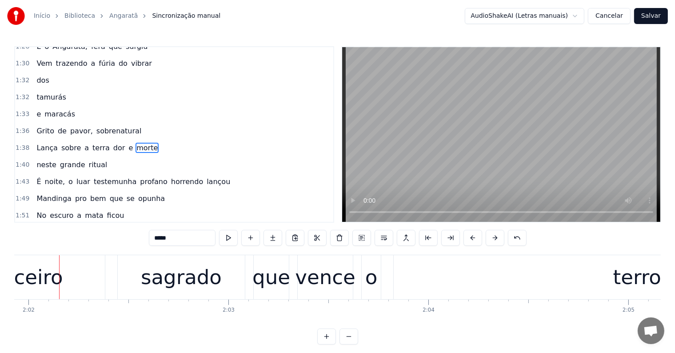
click at [59, 280] on div "feiticeiro" at bounding box center [19, 277] width 171 height 44
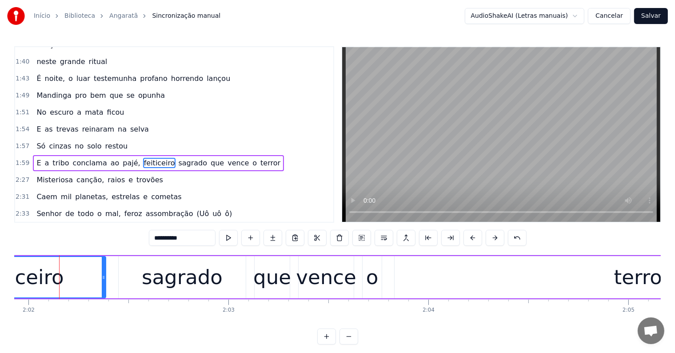
scroll to position [428, 0]
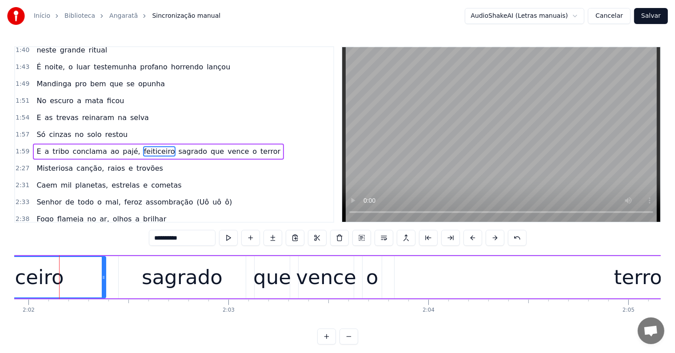
click at [177, 146] on span "sagrado" at bounding box center [192, 151] width 31 height 10
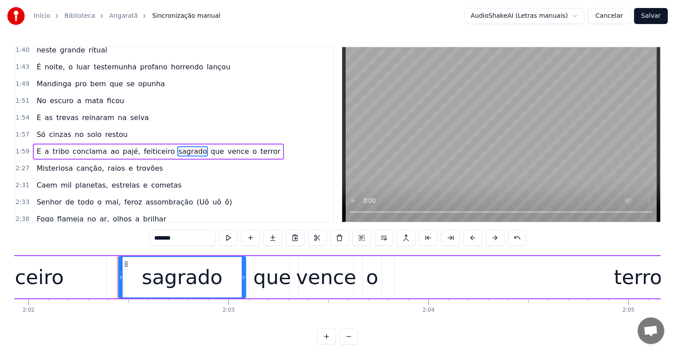
click at [110, 146] on span "ao" at bounding box center [115, 151] width 11 height 10
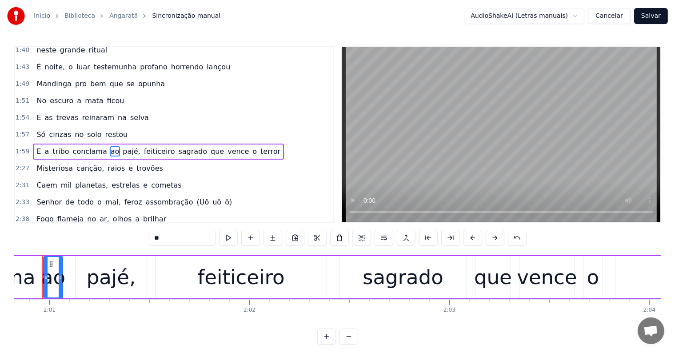
scroll to position [0, 24145]
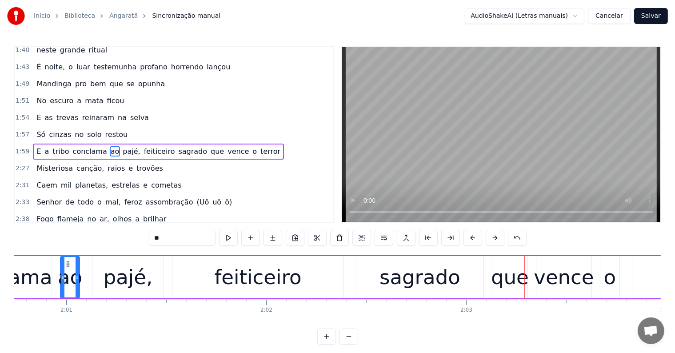
click at [177, 146] on span "sagrado" at bounding box center [192, 151] width 31 height 10
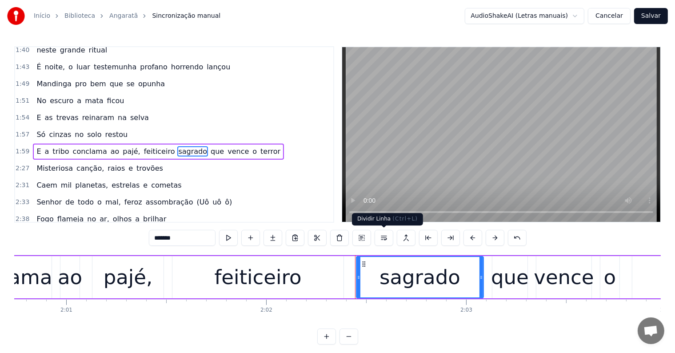
click at [382, 240] on button at bounding box center [384, 238] width 19 height 16
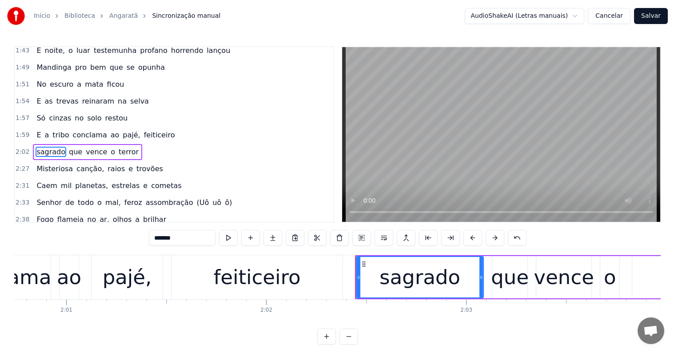
click at [143, 130] on span "feiticeiro" at bounding box center [159, 135] width 33 height 10
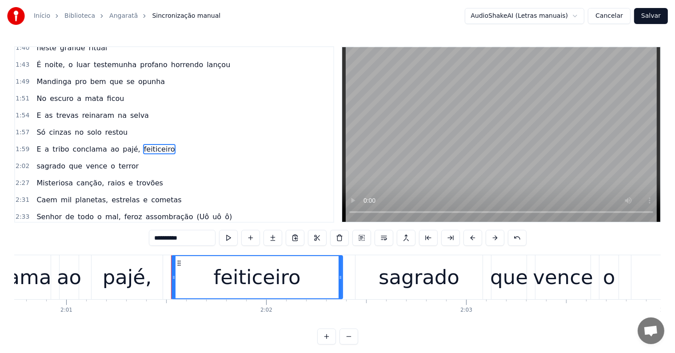
scroll to position [428, 0]
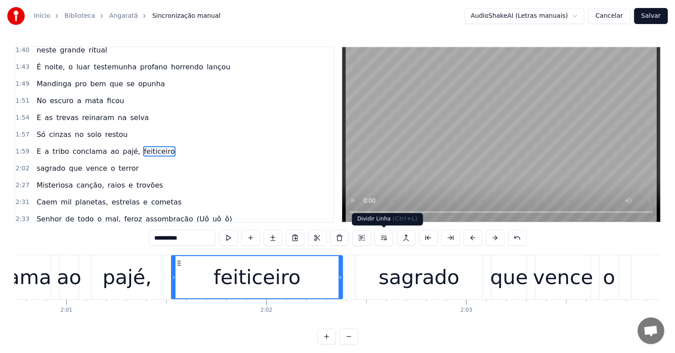
click at [386, 238] on button at bounding box center [384, 238] width 19 height 16
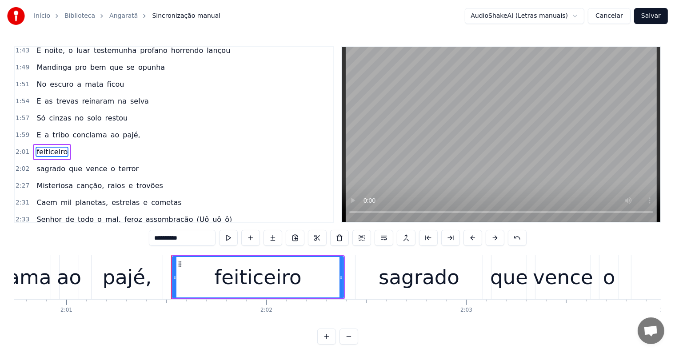
click at [122, 130] on span "pajé," at bounding box center [131, 135] width 19 height 10
type input "*****"
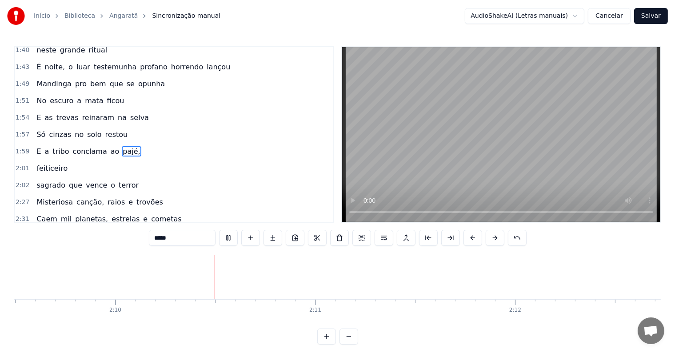
scroll to position [0, 25911]
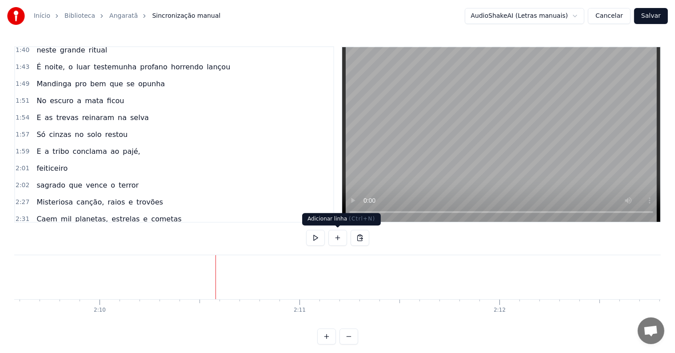
click at [335, 239] on button at bounding box center [337, 238] width 19 height 16
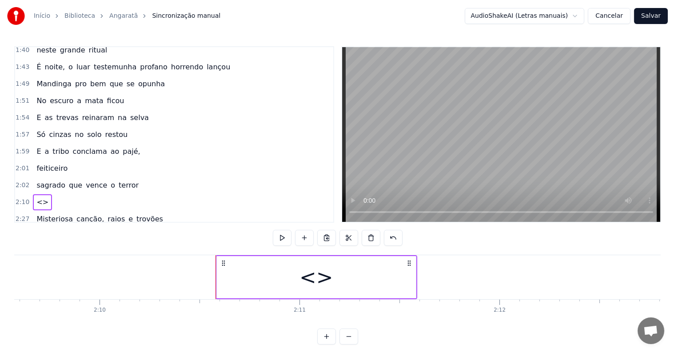
click at [229, 277] on div "<>" at bounding box center [316, 277] width 199 height 42
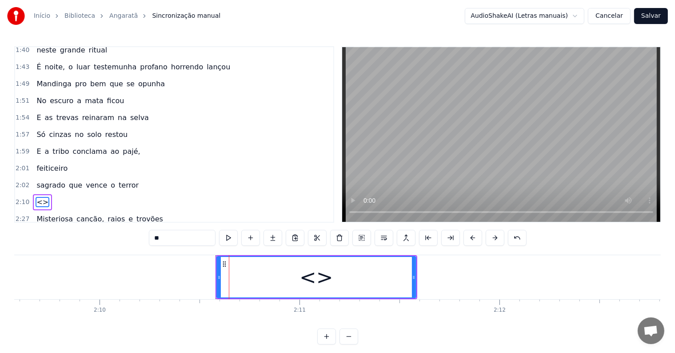
scroll to position [476, 0]
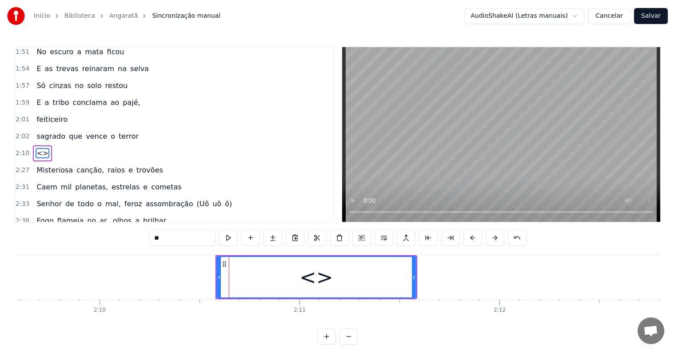
drag, startPoint x: 146, startPoint y: 240, endPoint x: 80, endPoint y: 229, distance: 66.6
click at [80, 229] on div "0:07 <Parintins-Okê - Seu maior canal de toadas> 0:17 <Inscreva-se em nosso can…" at bounding box center [337, 195] width 647 height 298
paste input "**********"
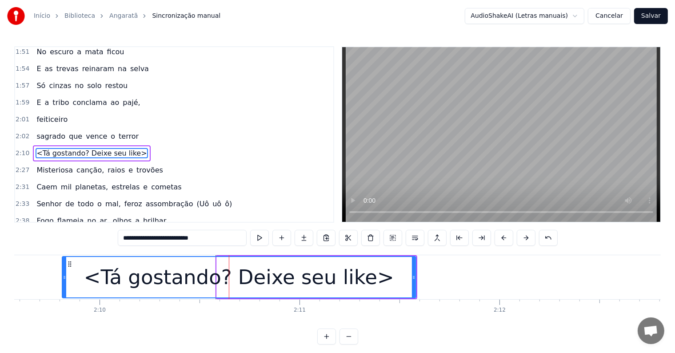
drag, startPoint x: 217, startPoint y: 278, endPoint x: 56, endPoint y: 274, distance: 161.4
click at [63, 274] on icon at bounding box center [65, 277] width 4 height 7
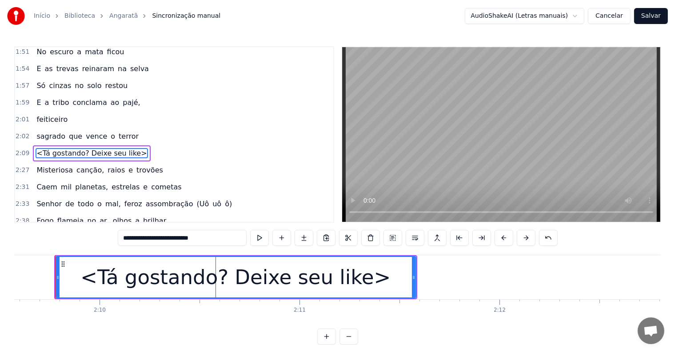
scroll to position [0, 25908]
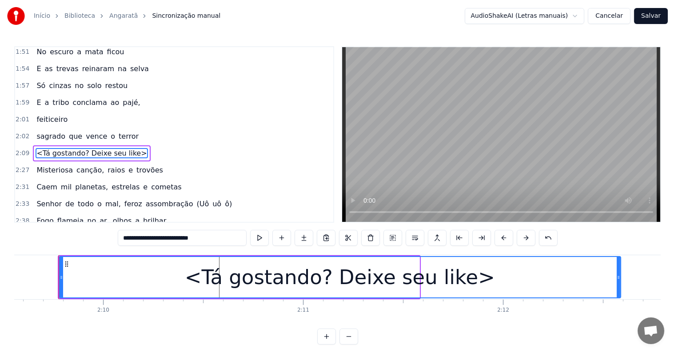
drag, startPoint x: 416, startPoint y: 278, endPoint x: 617, endPoint y: 279, distance: 201.3
click at [617, 279] on icon at bounding box center [619, 277] width 4 height 7
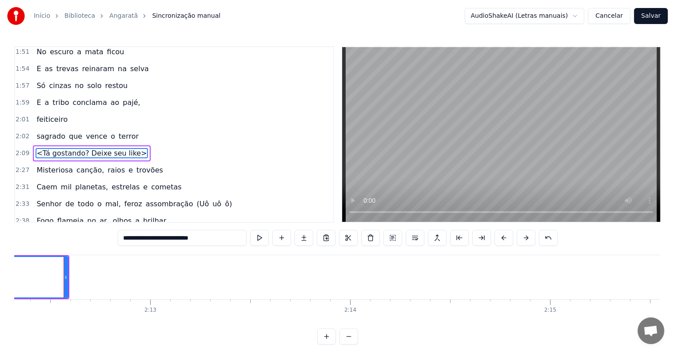
scroll to position [0, 26465]
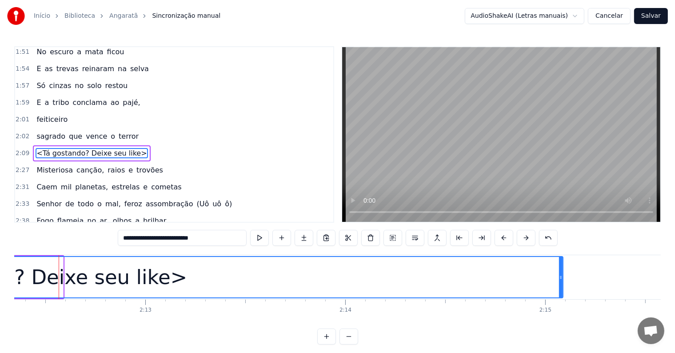
drag, startPoint x: 60, startPoint y: 277, endPoint x: 560, endPoint y: 278, distance: 499.9
click at [560, 278] on icon at bounding box center [561, 277] width 4 height 7
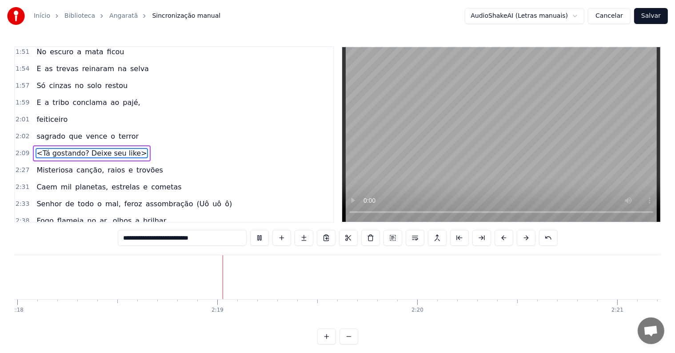
scroll to position [0, 27640]
click at [36, 165] on span "Misteriosa" at bounding box center [55, 170] width 38 height 10
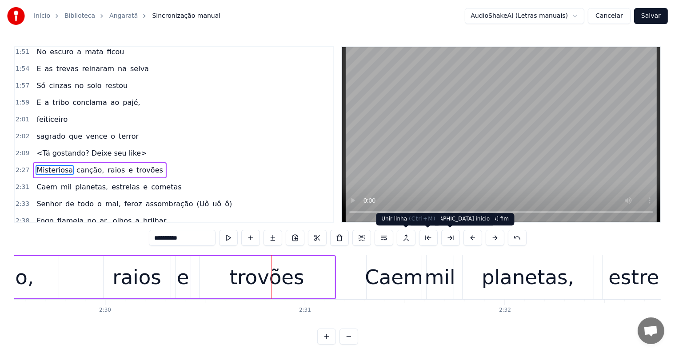
scroll to position [0, 30117]
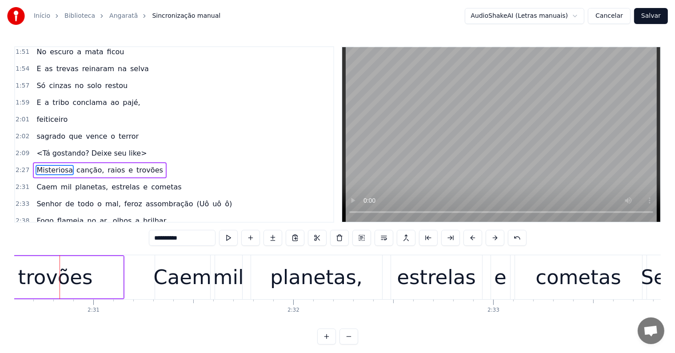
click at [88, 288] on div "trovões" at bounding box center [55, 277] width 135 height 42
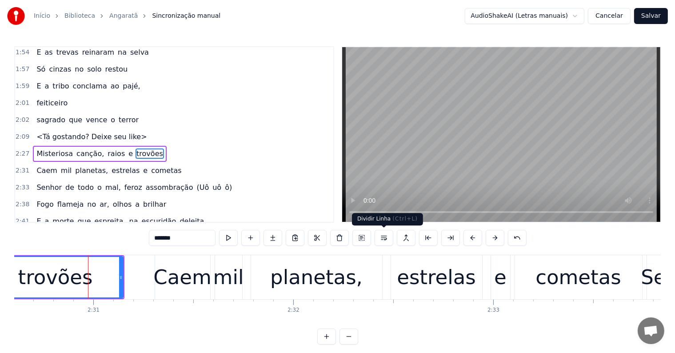
click at [384, 237] on button at bounding box center [384, 238] width 19 height 16
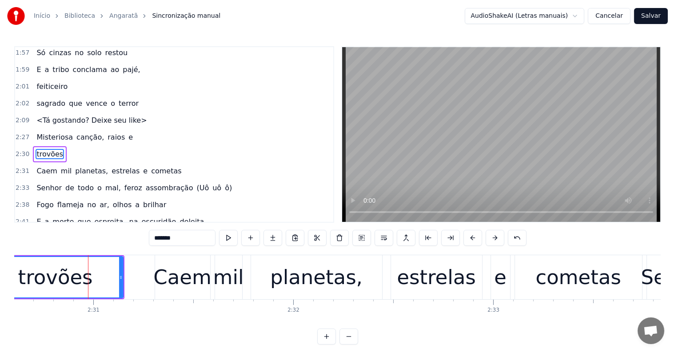
click at [109, 132] on span "raios" at bounding box center [116, 137] width 19 height 10
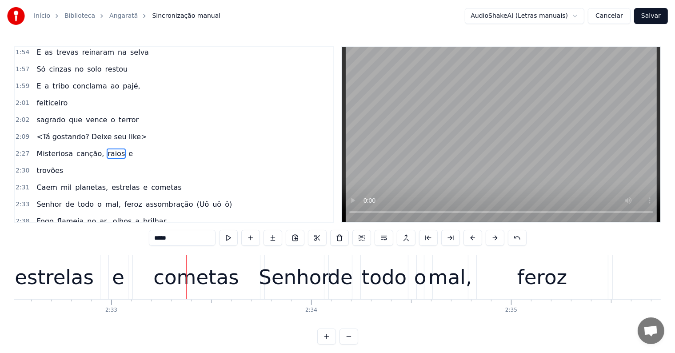
scroll to position [0, 30545]
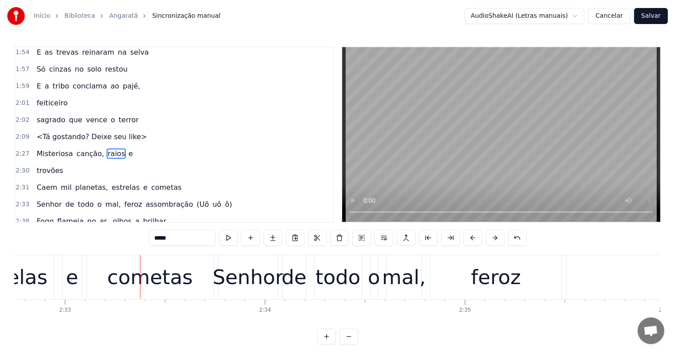
click at [144, 287] on div "cometas" at bounding box center [149, 277] width 85 height 30
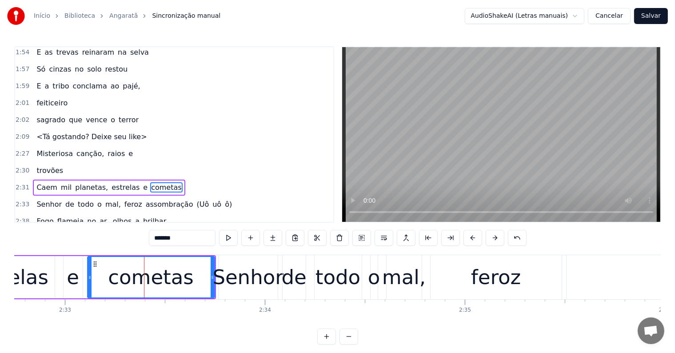
scroll to position [526, 0]
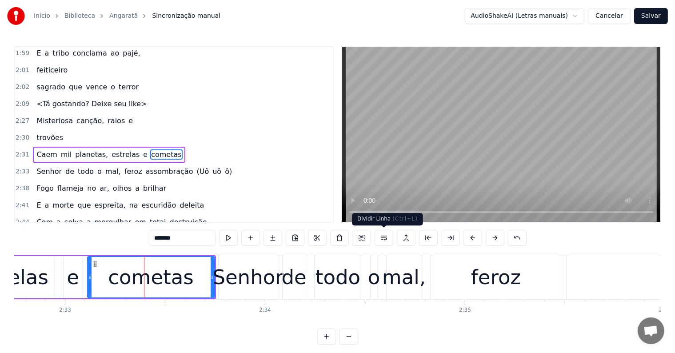
click at [387, 237] on button at bounding box center [384, 238] width 19 height 16
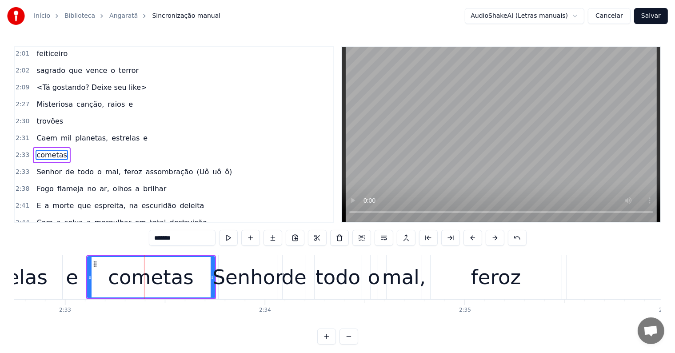
click at [77, 280] on div "e" at bounding box center [72, 277] width 19 height 44
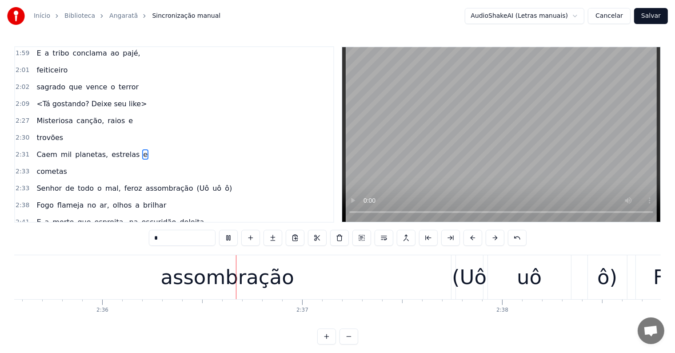
scroll to position [0, 31130]
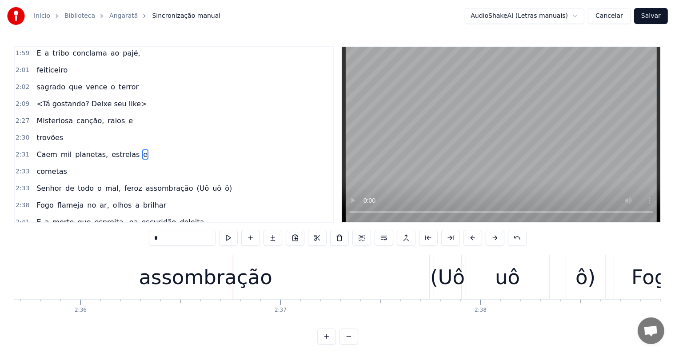
click at [210, 281] on div "assombração" at bounding box center [205, 277] width 133 height 30
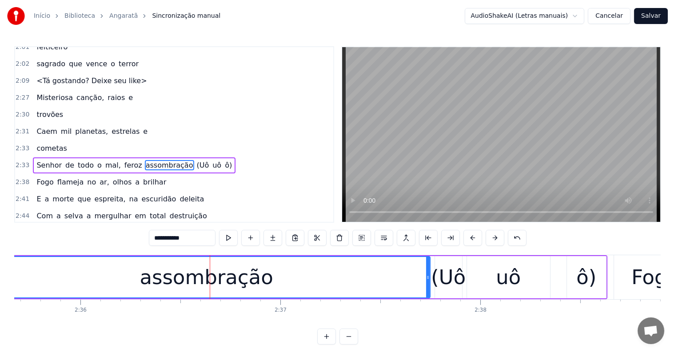
scroll to position [558, 0]
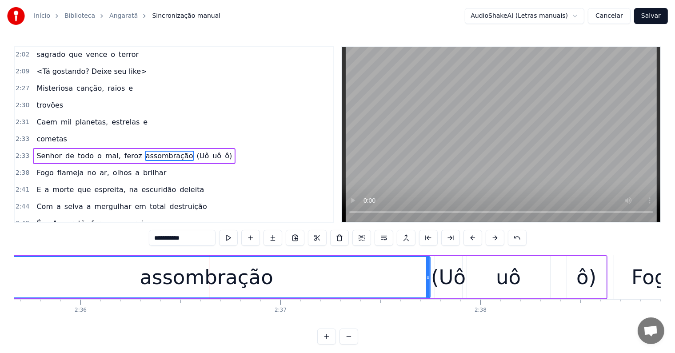
click at [124, 151] on span "feroz" at bounding box center [134, 156] width 20 height 10
type input "*****"
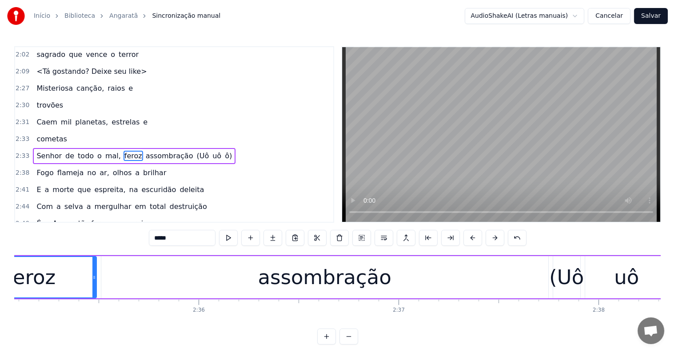
scroll to position [0, 30916]
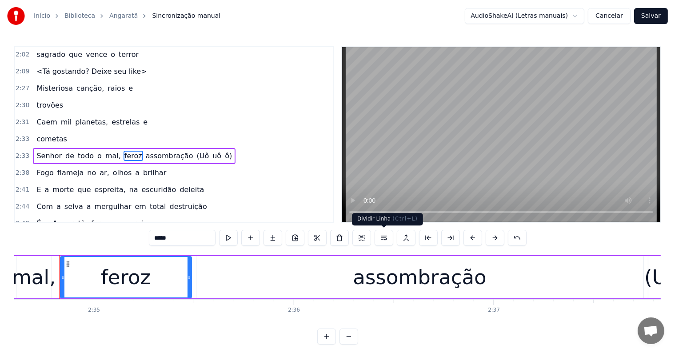
click at [386, 240] on button at bounding box center [384, 238] width 19 height 16
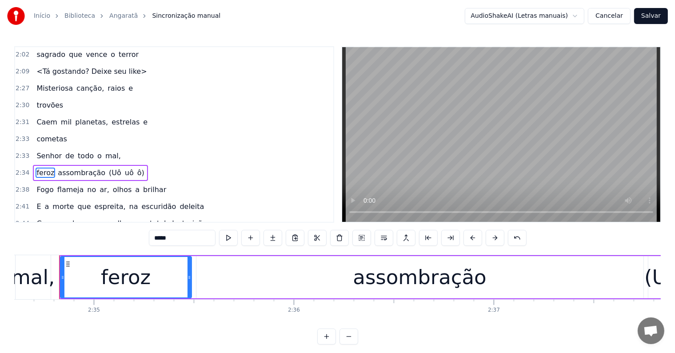
scroll to position [575, 0]
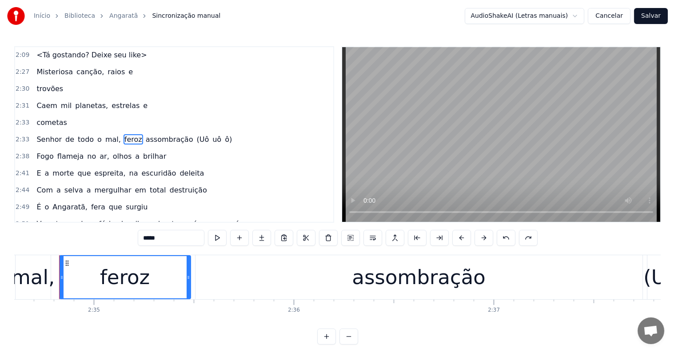
click at [196, 134] on span "(Uô" at bounding box center [203, 139] width 14 height 10
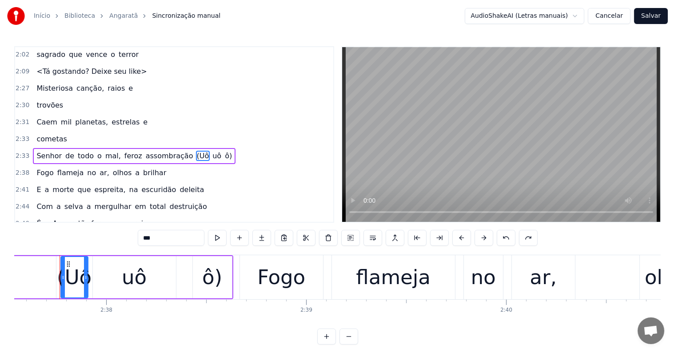
scroll to position [0, 31504]
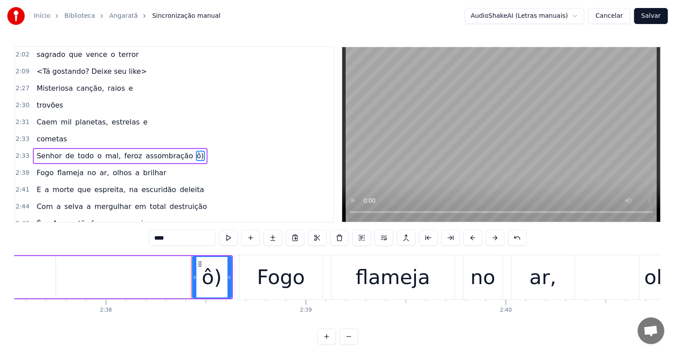
click at [160, 151] on span "assombração" at bounding box center [169, 156] width 49 height 10
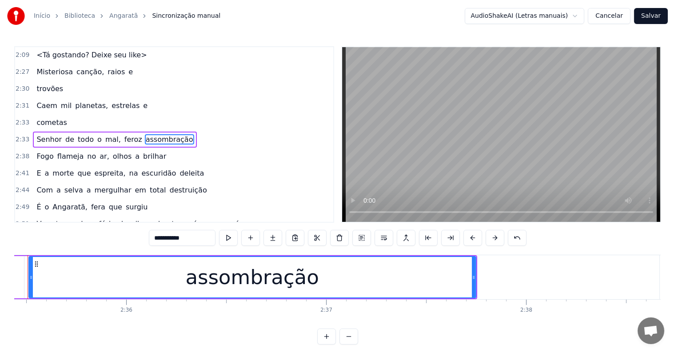
scroll to position [0, 31052]
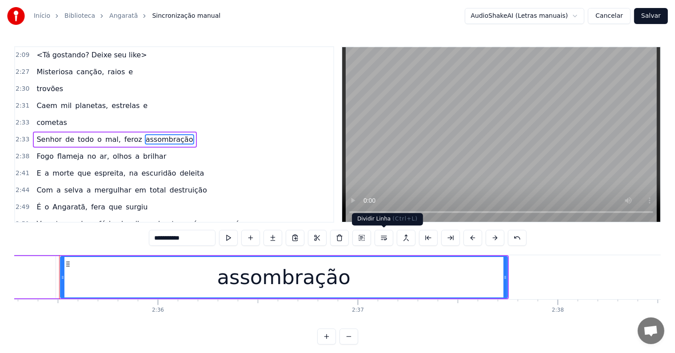
click at [382, 238] on button at bounding box center [384, 238] width 19 height 16
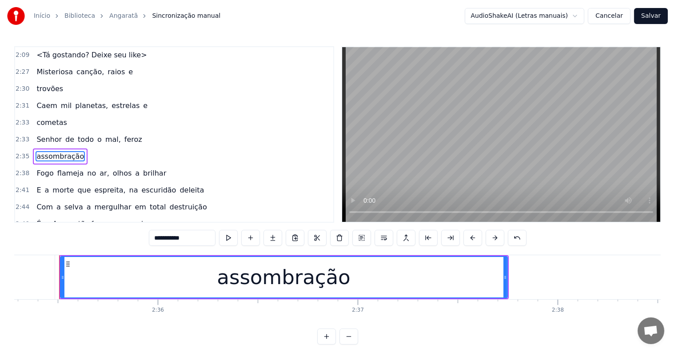
click at [124, 134] on span "feroz" at bounding box center [134, 139] width 20 height 10
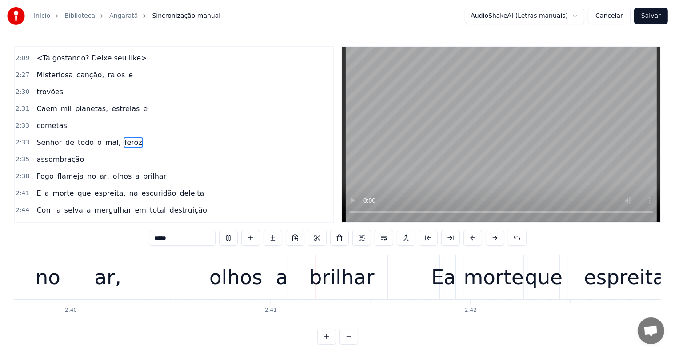
scroll to position [0, 32066]
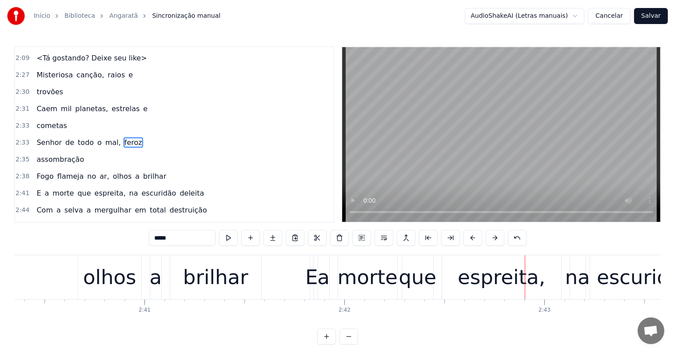
click at [214, 284] on div "brilhar" at bounding box center [215, 277] width 65 height 30
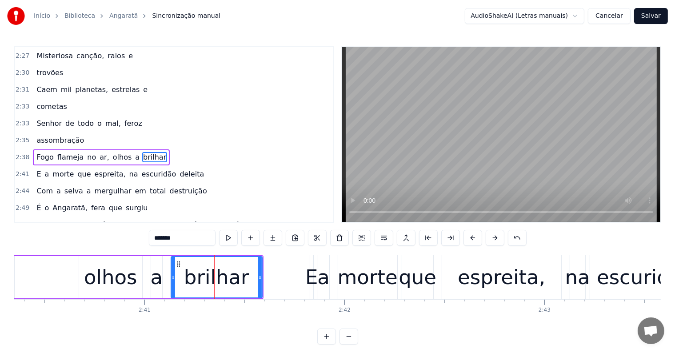
scroll to position [591, 0]
click at [384, 238] on button at bounding box center [384, 238] width 19 height 16
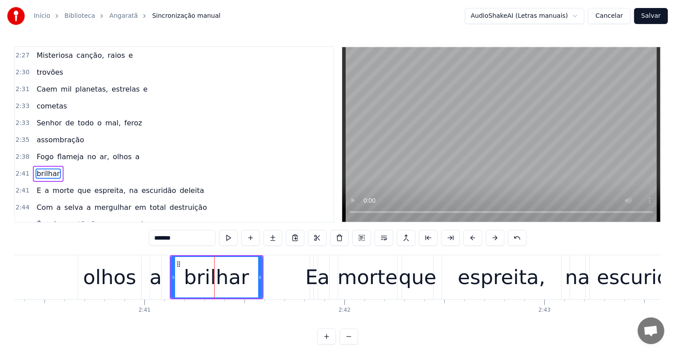
scroll to position [607, 0]
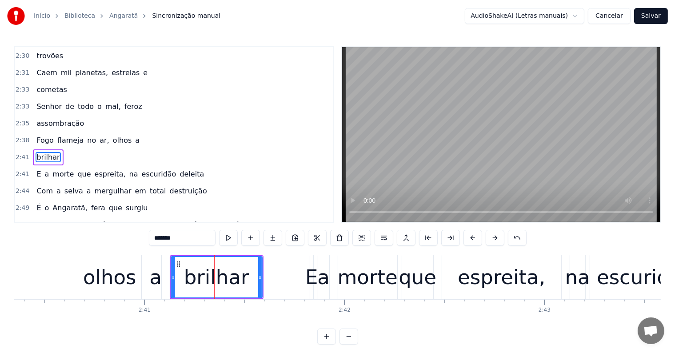
click at [113, 135] on span "olhos" at bounding box center [122, 140] width 21 height 10
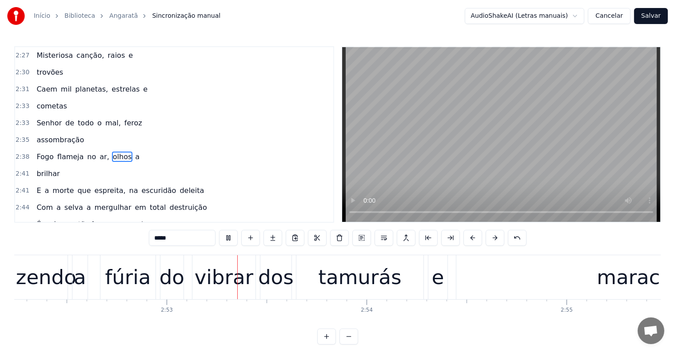
scroll to position [0, 34450]
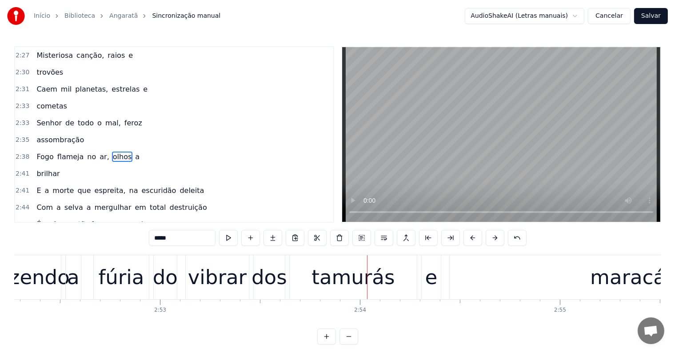
click at [326, 279] on div "tamurás" at bounding box center [353, 277] width 83 height 30
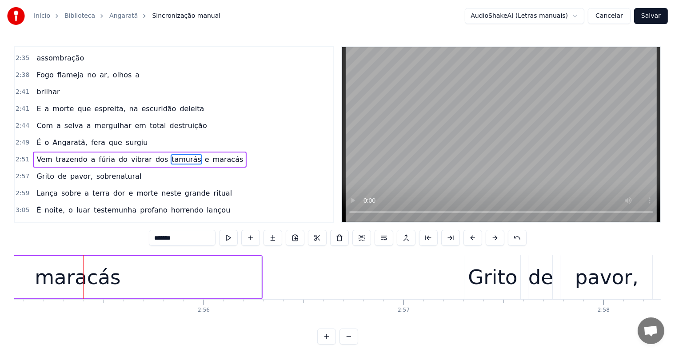
scroll to position [0, 35030]
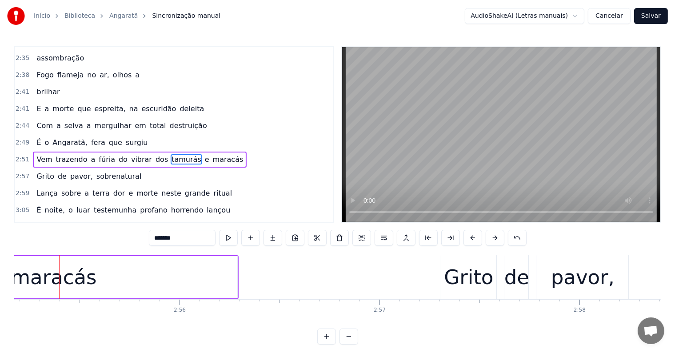
click at [171, 154] on span "tamurás" at bounding box center [187, 159] width 32 height 10
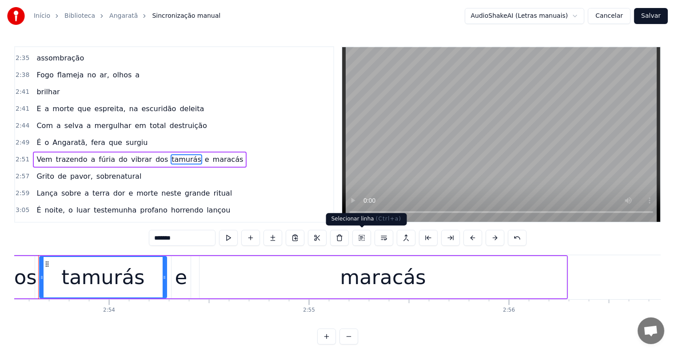
scroll to position [0, 34680]
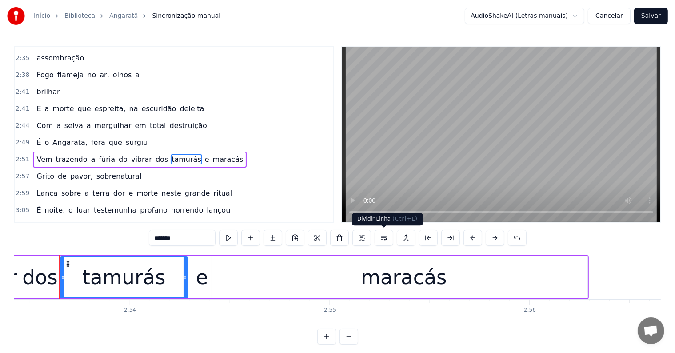
click at [383, 239] on button at bounding box center [384, 238] width 19 height 16
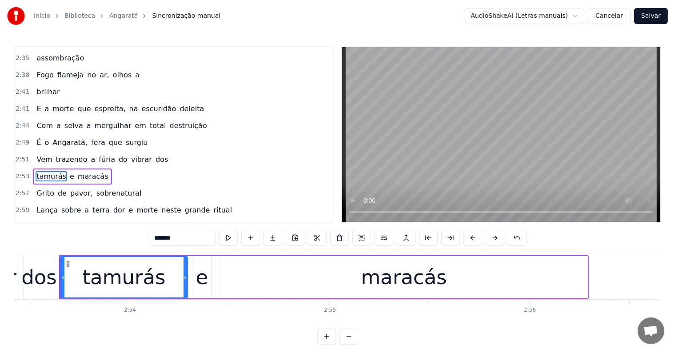
scroll to position [689, 0]
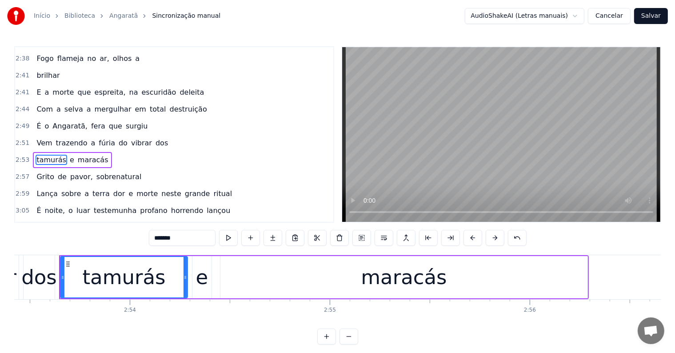
click at [155, 138] on span "dos" at bounding box center [162, 143] width 14 height 10
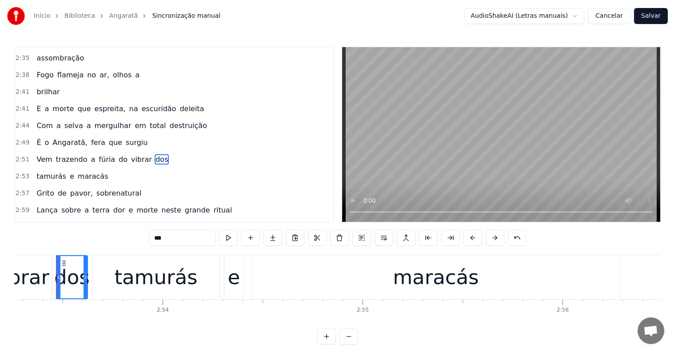
scroll to position [0, 34644]
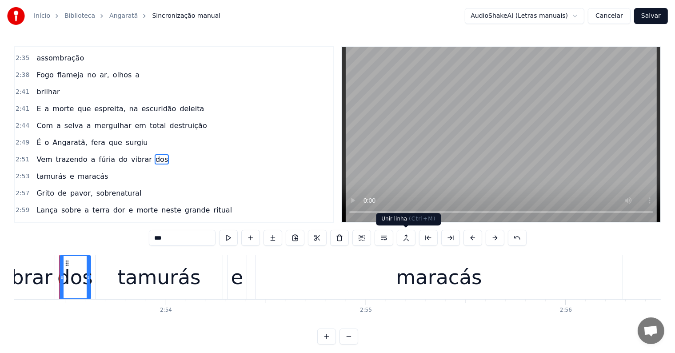
click at [405, 238] on button at bounding box center [406, 238] width 19 height 16
click at [130, 154] on span "vibrar" at bounding box center [141, 159] width 23 height 10
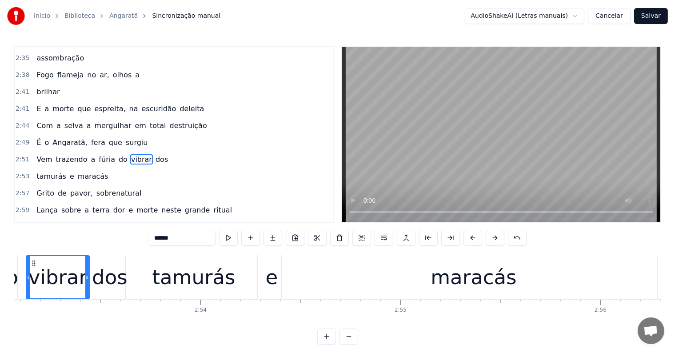
scroll to position [0, 34576]
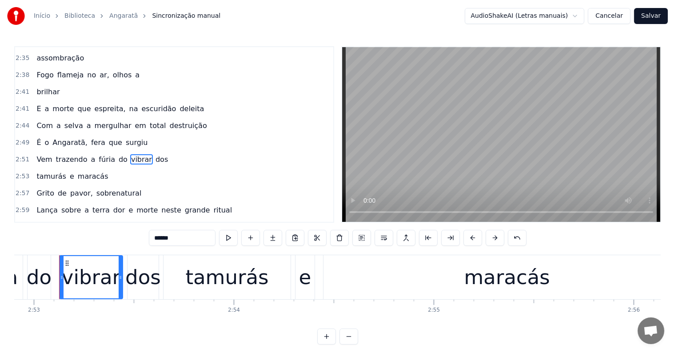
click at [155, 154] on span "dos" at bounding box center [162, 159] width 14 height 10
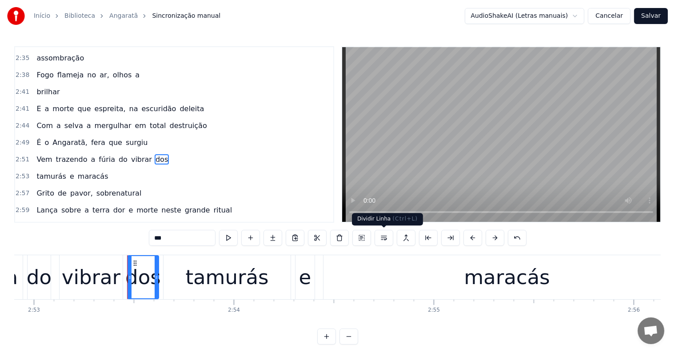
click at [382, 236] on button at bounding box center [384, 238] width 19 height 16
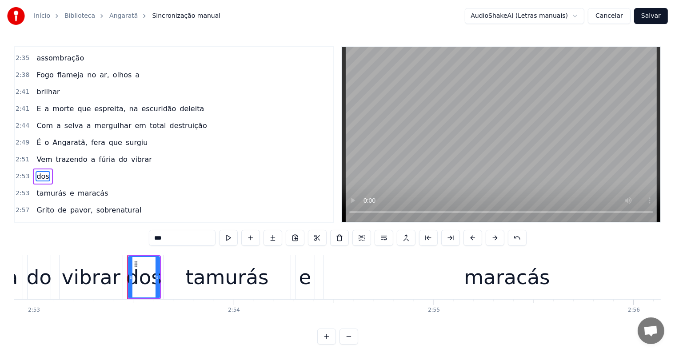
scroll to position [689, 0]
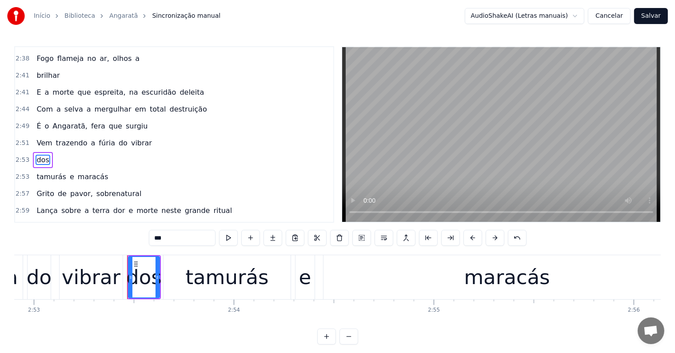
click at [130, 138] on span "vibrar" at bounding box center [141, 143] width 23 height 10
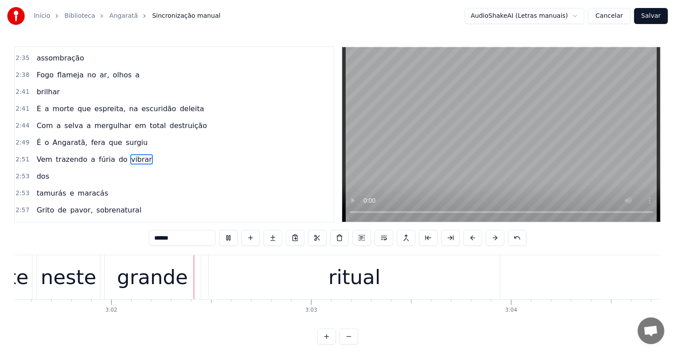
scroll to position [0, 36320]
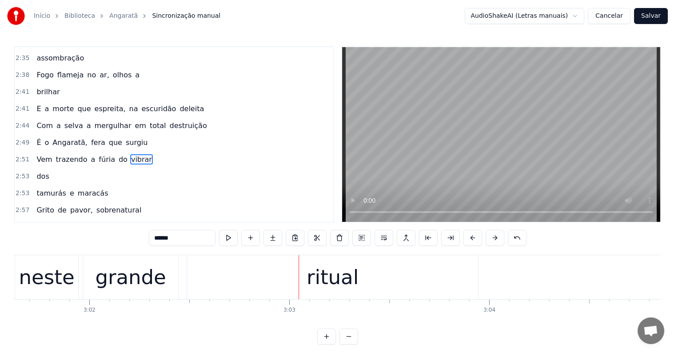
click at [158, 276] on div "grande" at bounding box center [130, 277] width 71 height 30
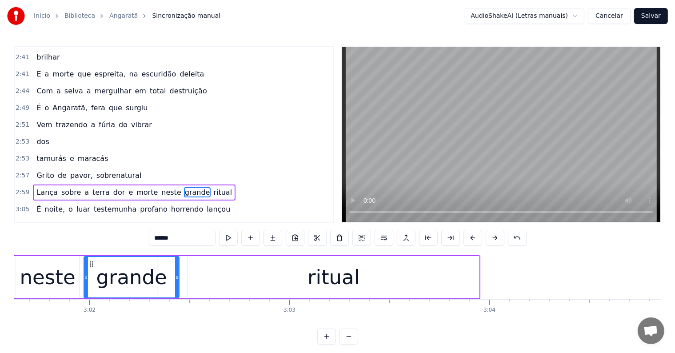
scroll to position [738, 0]
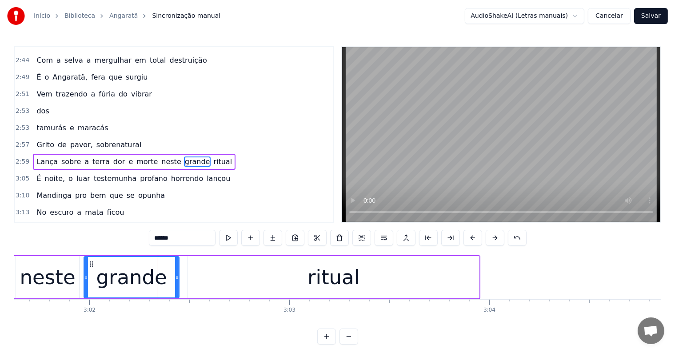
click at [160, 156] on span "neste" at bounding box center [170, 161] width 21 height 10
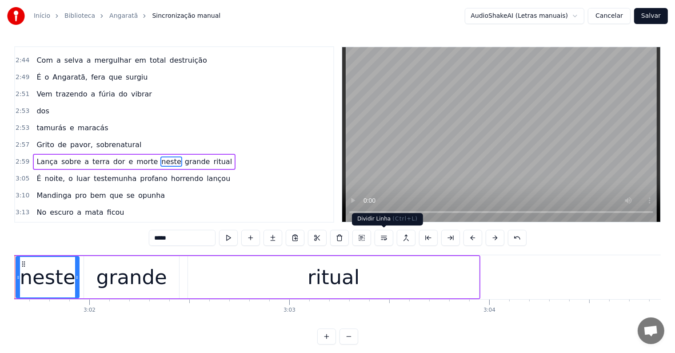
click at [387, 240] on button at bounding box center [384, 238] width 19 height 16
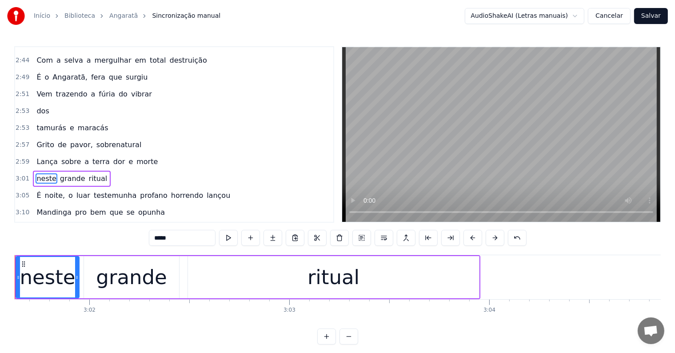
scroll to position [0, 36276]
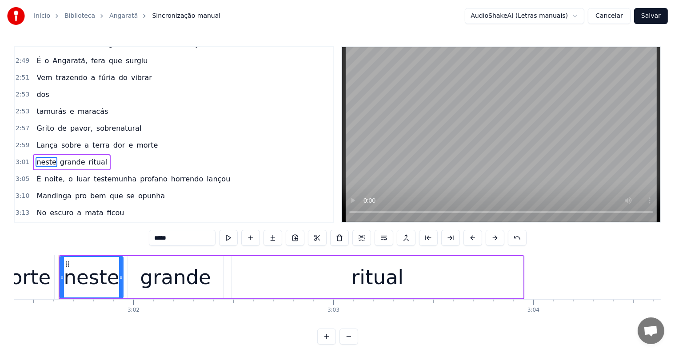
click at [136, 140] on span "morte" at bounding box center [147, 145] width 23 height 10
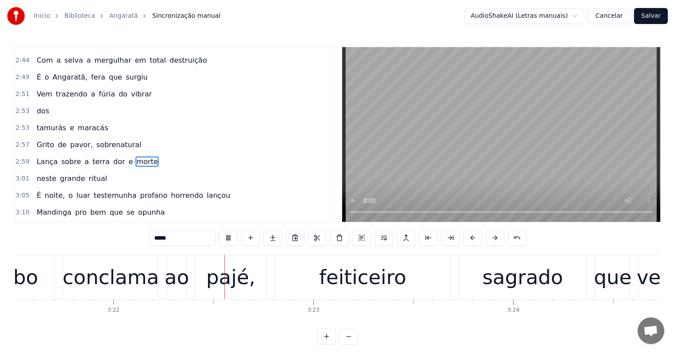
scroll to position [0, 40317]
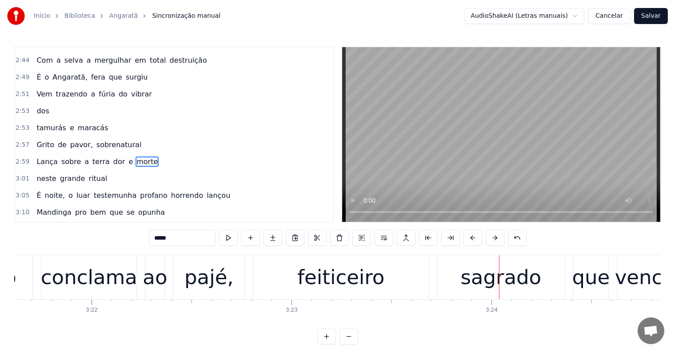
click at [232, 283] on div "pajé," at bounding box center [208, 277] width 71 height 44
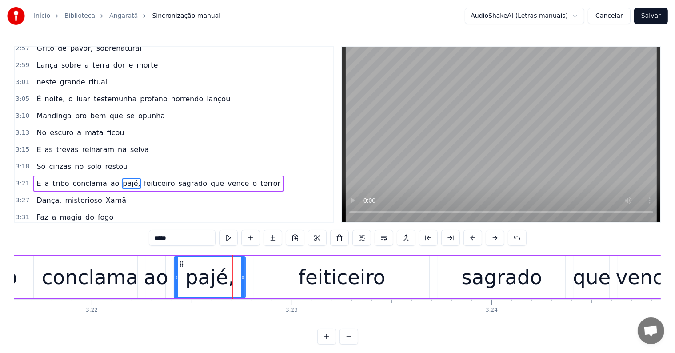
scroll to position [853, 0]
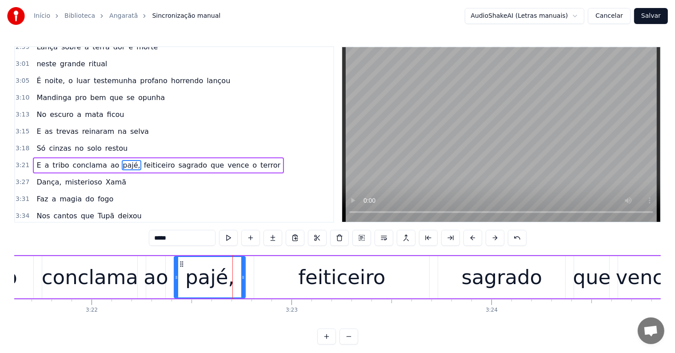
click at [143, 160] on span "feiticeiro" at bounding box center [159, 165] width 33 height 10
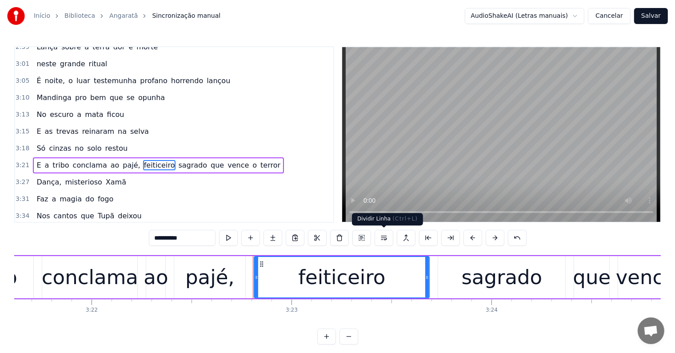
click at [384, 237] on button at bounding box center [384, 238] width 19 height 16
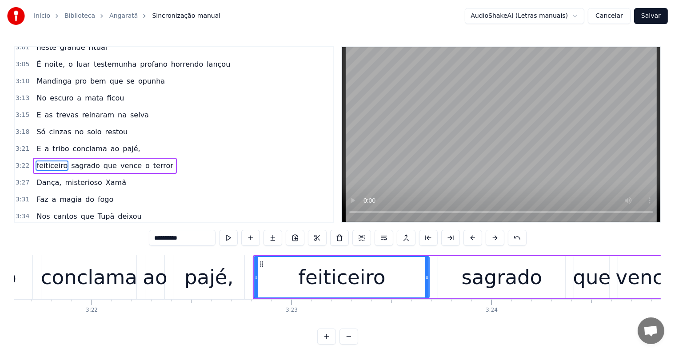
click at [122, 144] on span "pajé," at bounding box center [131, 149] width 19 height 10
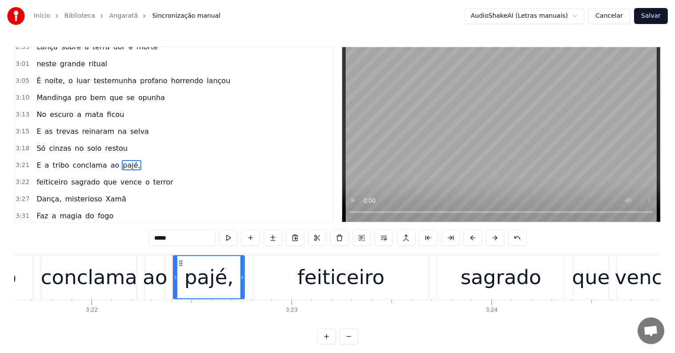
click at [152, 177] on span "terror" at bounding box center [163, 182] width 22 height 10
type input "******"
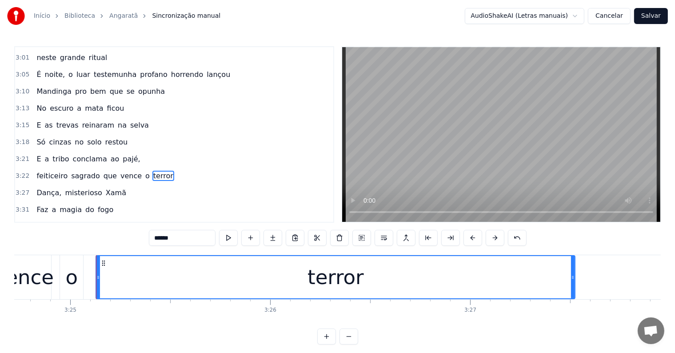
scroll to position [0, 40976]
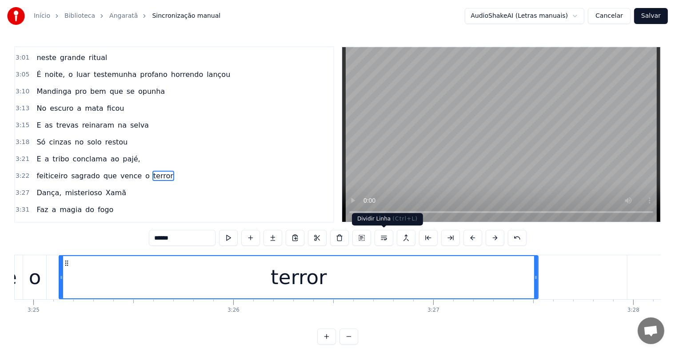
click at [384, 238] on button at bounding box center [384, 238] width 19 height 16
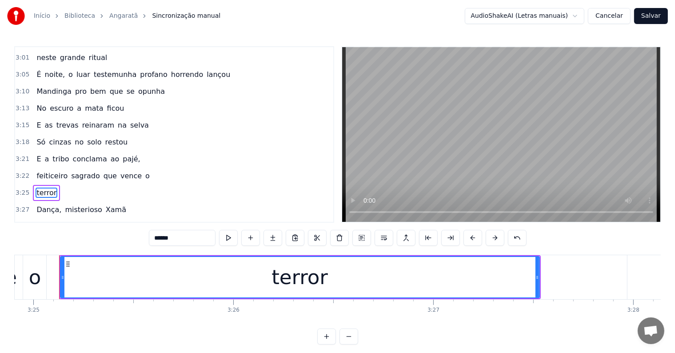
scroll to position [885, 0]
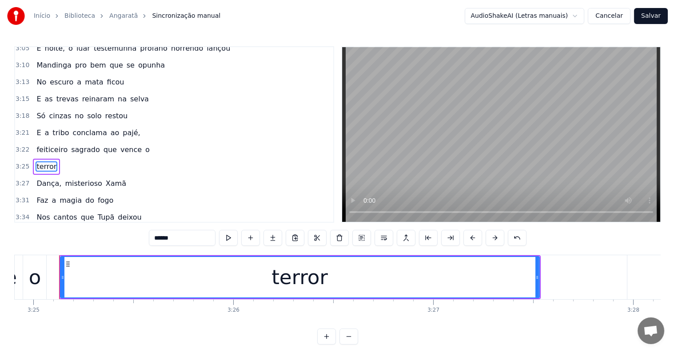
click at [128, 142] on div "feiticeiro sagrado que vence o" at bounding box center [93, 150] width 120 height 16
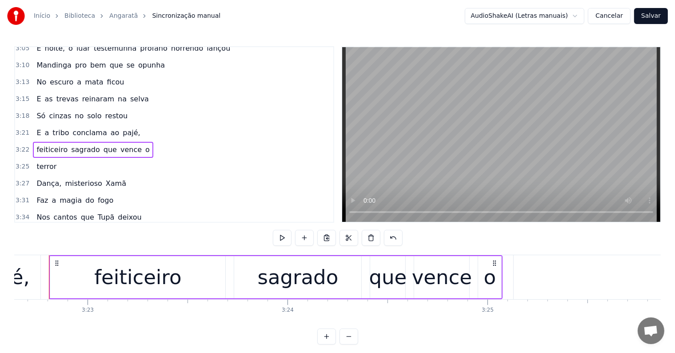
scroll to position [0, 40512]
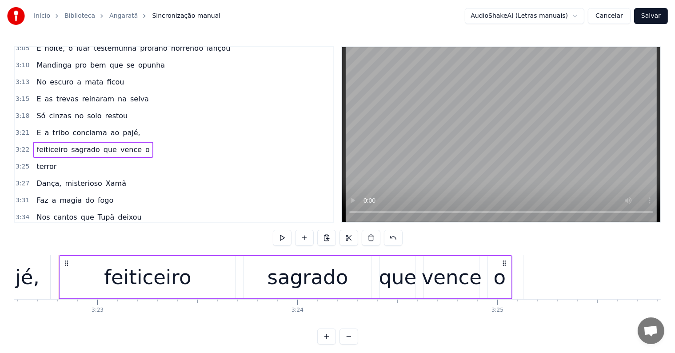
click at [120, 144] on span "vence" at bounding box center [131, 149] width 23 height 10
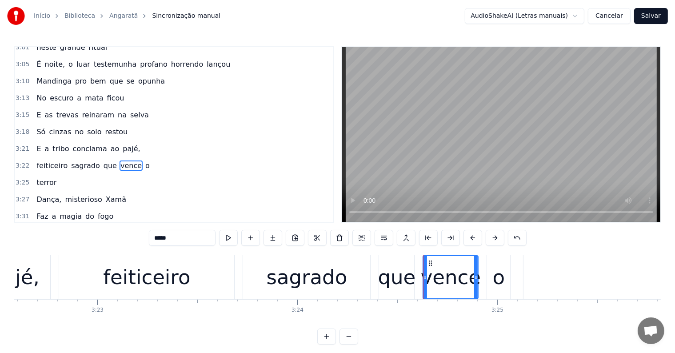
click at [144, 160] on span "o" at bounding box center [147, 165] width 6 height 10
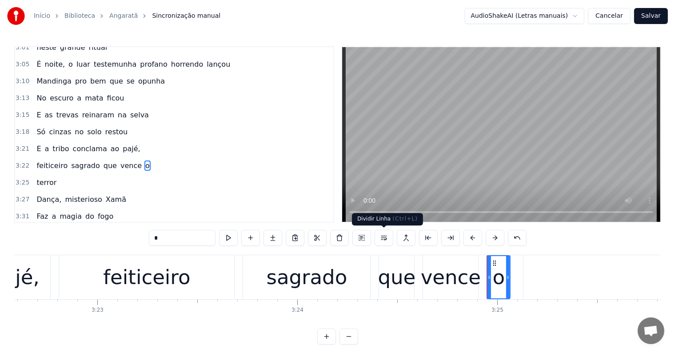
click at [385, 239] on button at bounding box center [384, 238] width 19 height 16
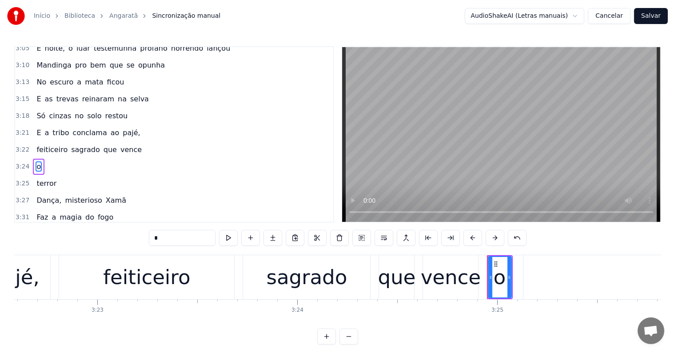
click at [120, 144] on span "vence" at bounding box center [131, 149] width 23 height 10
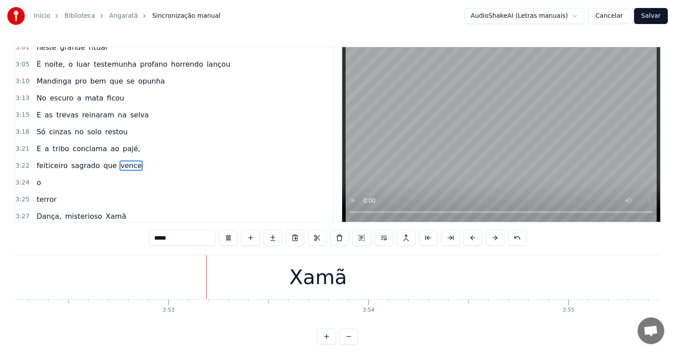
scroll to position [0, 46451]
click at [240, 276] on div "Xamã" at bounding box center [307, 277] width 799 height 44
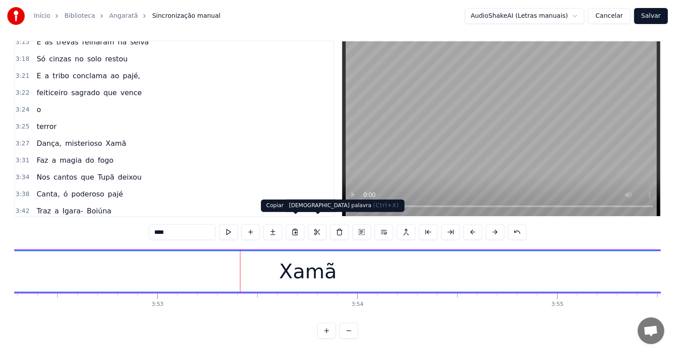
scroll to position [937, 0]
click at [190, 229] on input "****" at bounding box center [182, 232] width 67 height 16
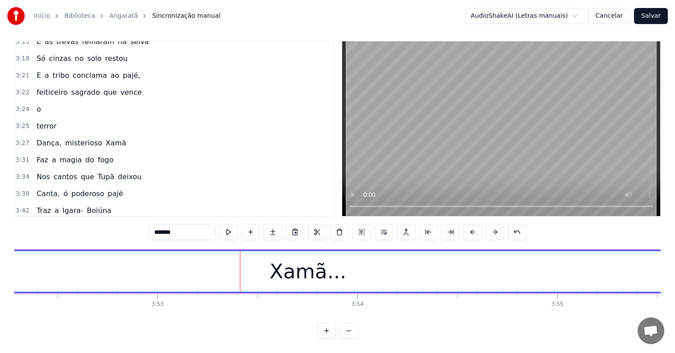
type input "*******"
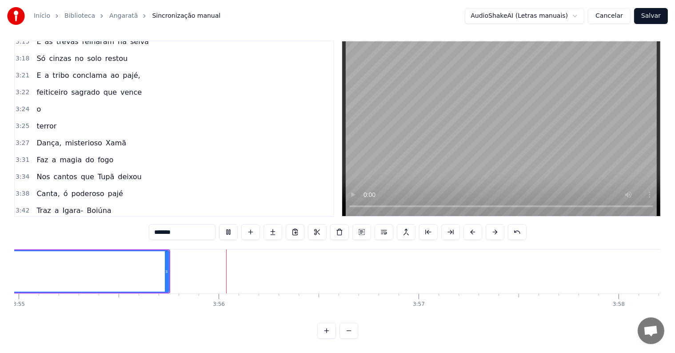
scroll to position [0, 47014]
click at [644, 20] on button "Salvar" at bounding box center [651, 16] width 34 height 16
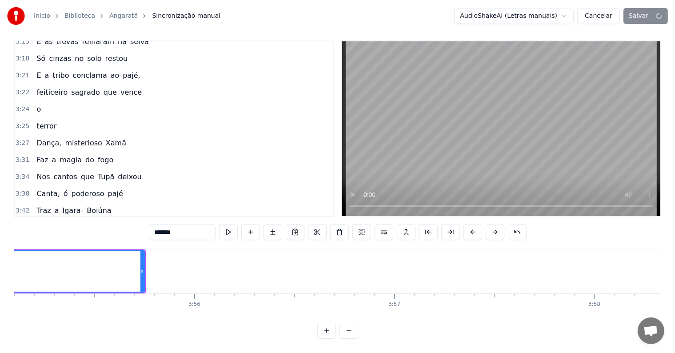
scroll to position [0, 47014]
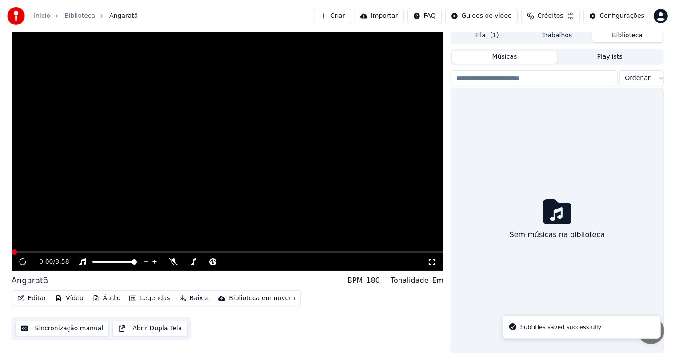
scroll to position [4, 0]
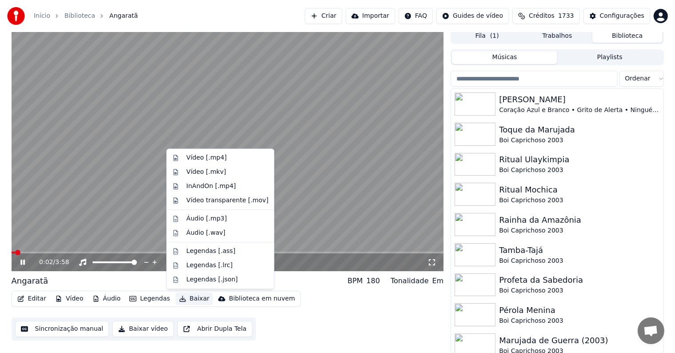
click at [190, 299] on button "Baixar" at bounding box center [195, 298] width 38 height 12
click at [196, 155] on div "Vídeo [.mp4]" at bounding box center [206, 157] width 40 height 9
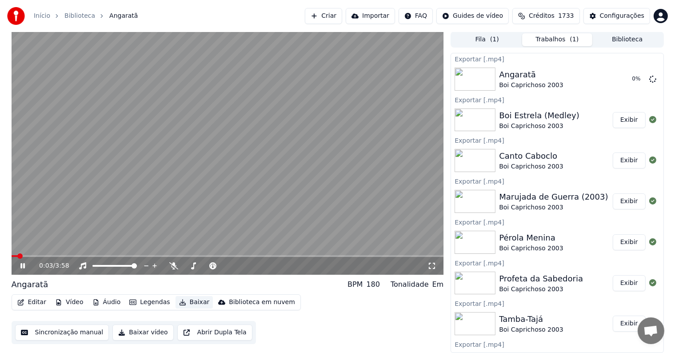
scroll to position [0, 0]
click at [624, 119] on button "Exibir" at bounding box center [629, 120] width 33 height 16
click at [623, 119] on button "Exibir" at bounding box center [629, 120] width 33 height 16
click at [121, 123] on video at bounding box center [228, 153] width 432 height 243
click at [619, 80] on button "Exibir" at bounding box center [629, 80] width 33 height 16
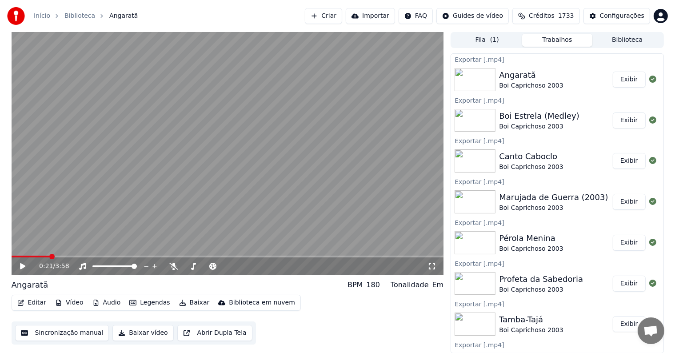
click at [615, 120] on button "Exibir" at bounding box center [629, 120] width 33 height 16
drag, startPoint x: 631, startPoint y: 160, endPoint x: 634, endPoint y: 154, distance: 6.6
click at [631, 159] on button "Exibir" at bounding box center [629, 161] width 33 height 16
click at [626, 78] on button "Exibir" at bounding box center [629, 80] width 33 height 16
